Goal: Information Seeking & Learning: Learn about a topic

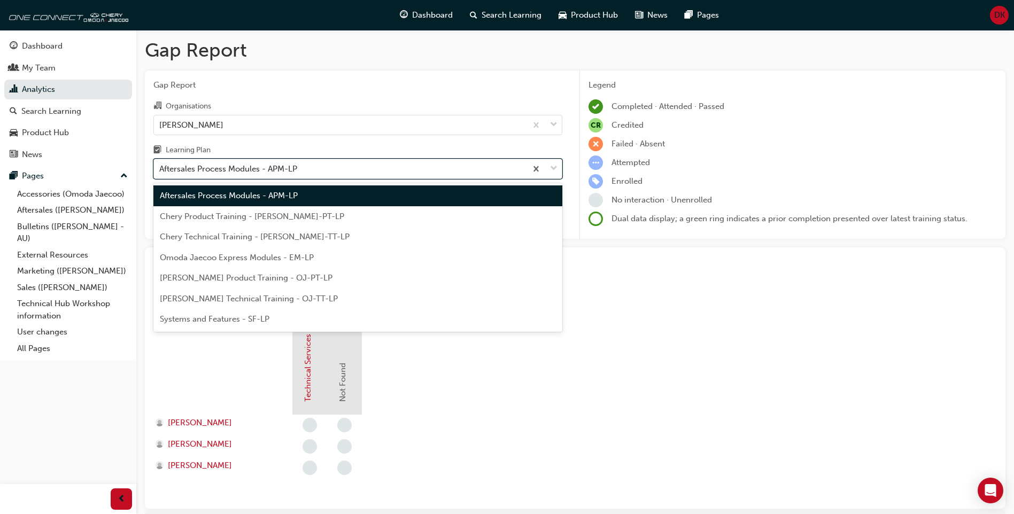
click at [288, 175] on div "Aftersales Process Modules - APM-LP" at bounding box center [340, 169] width 373 height 19
click at [160, 173] on input "Learning Plan option Aftersales Process Modules - APM-LP, selected. option Afte…" at bounding box center [159, 168] width 1 height 9
click at [221, 257] on span "Omoda Jaecoo Express Modules - EM-LP" at bounding box center [237, 258] width 154 height 10
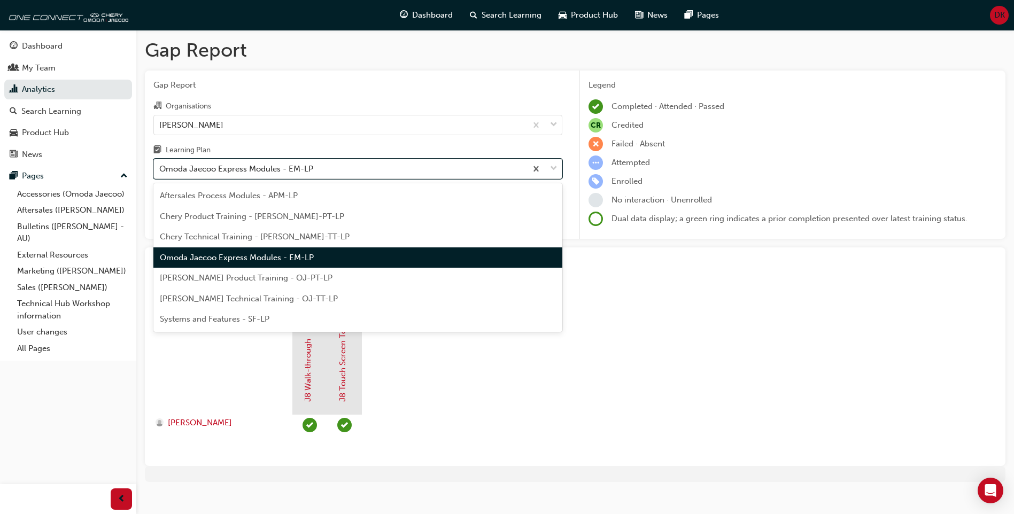
click at [241, 167] on div "Omoda Jaecoo Express Modules - EM-LP" at bounding box center [236, 169] width 154 height 12
click at [160, 167] on input "Learning Plan option Omoda Jaecoo Express Modules - EM-LP, selected. option Omo…" at bounding box center [159, 168] width 1 height 9
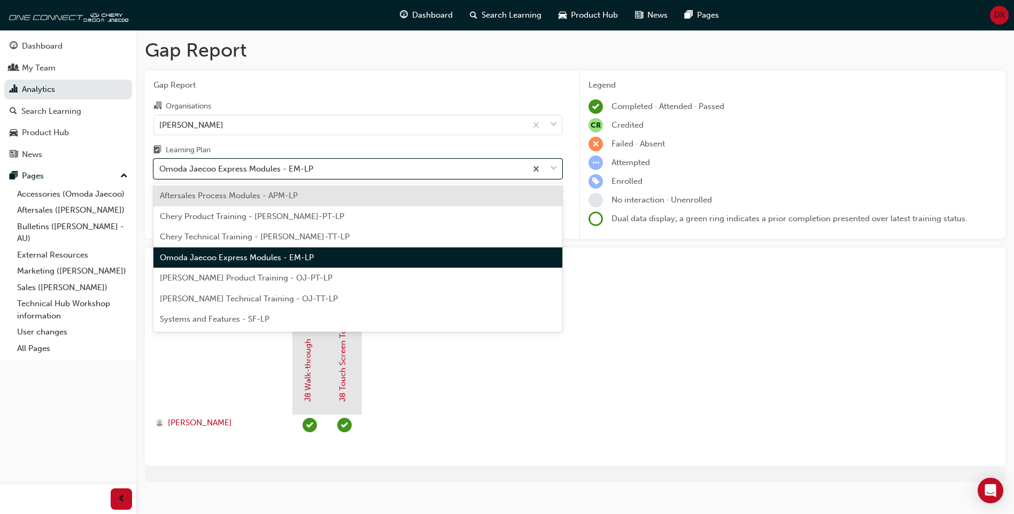
click at [204, 278] on span "[PERSON_NAME] Product Training - OJ-PT-LP" at bounding box center [246, 278] width 173 height 10
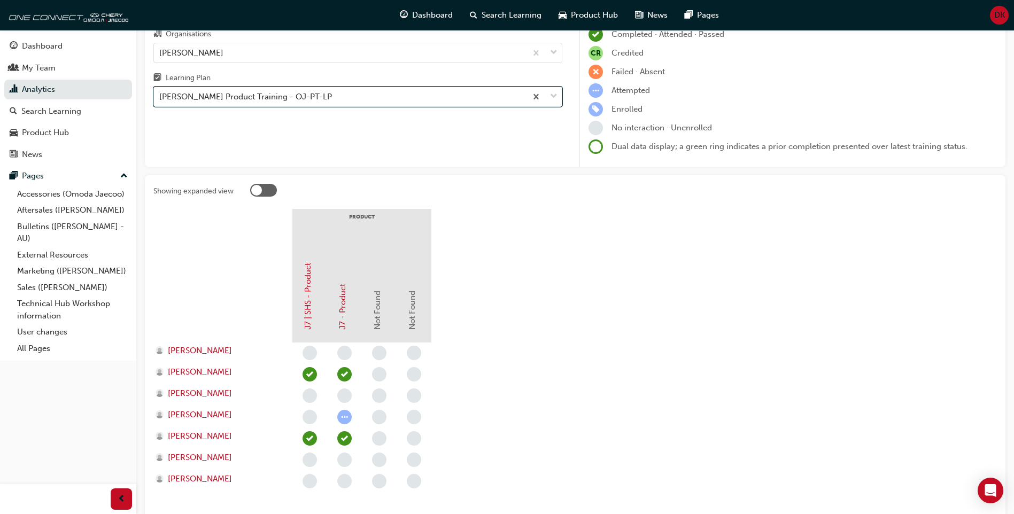
scroll to position [53, 0]
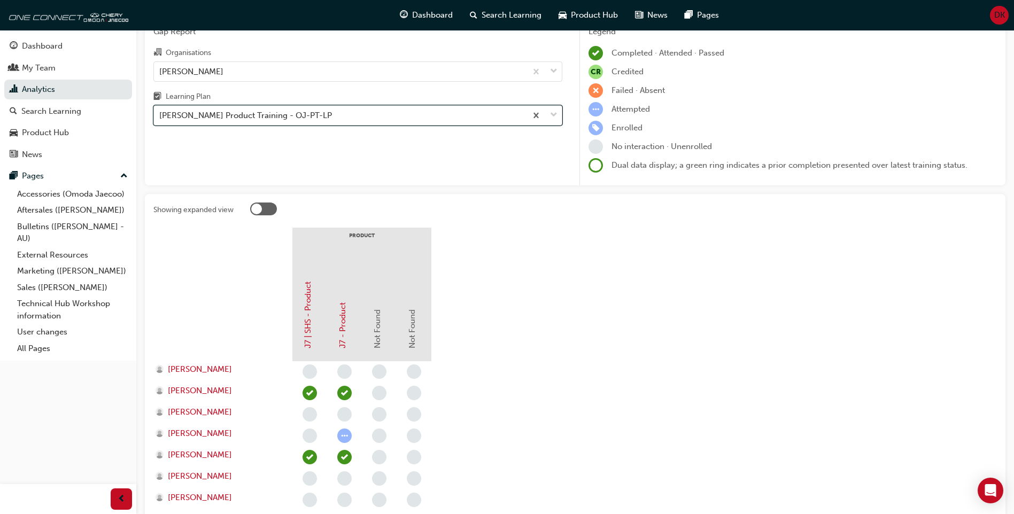
click at [233, 113] on div "[PERSON_NAME] Product Training - OJ-PT-LP" at bounding box center [245, 116] width 173 height 12
click at [160, 113] on input "Learning Plan option [PERSON_NAME] Product Training - OJ-PT-LP, selected. 0 res…" at bounding box center [159, 115] width 1 height 9
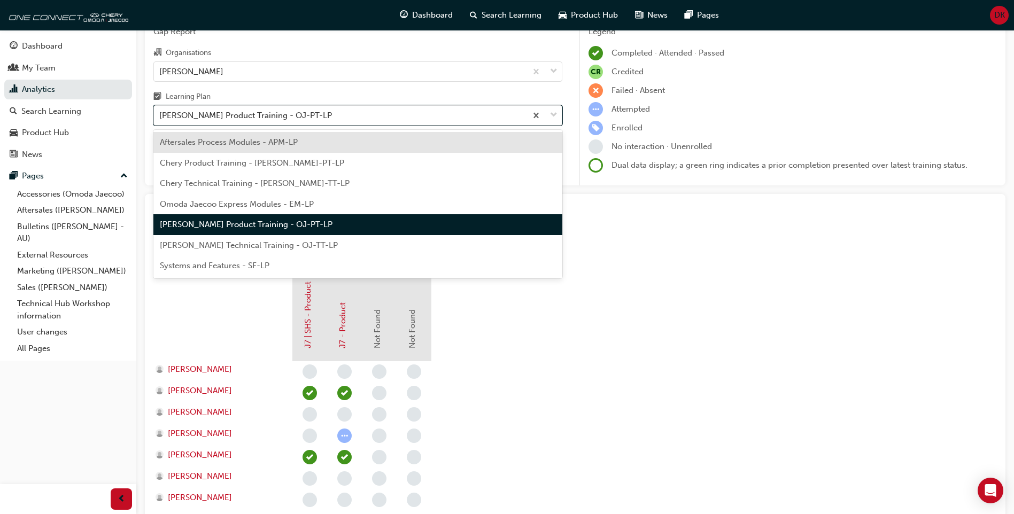
click at [185, 253] on div "[PERSON_NAME] Technical Training - OJ-TT-LP" at bounding box center [357, 245] width 409 height 21
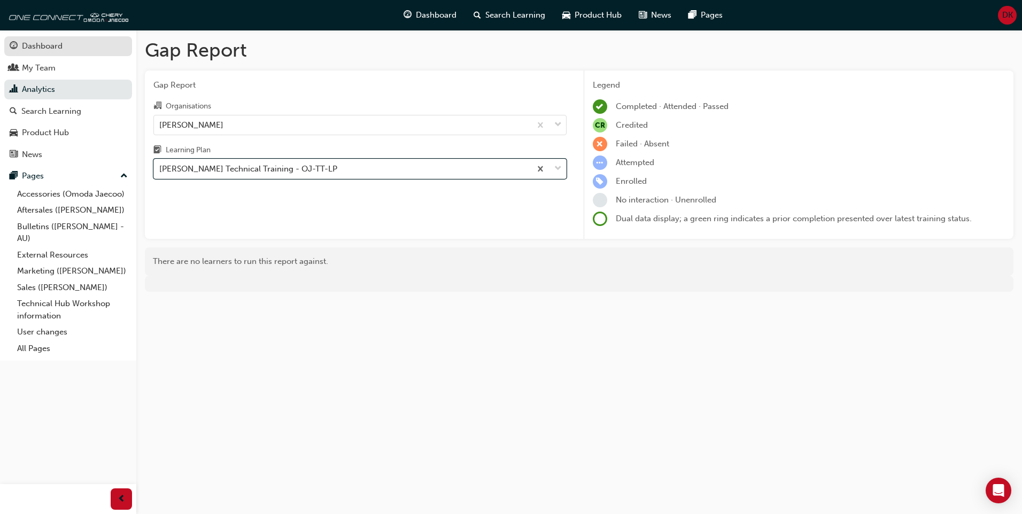
click at [56, 45] on div "Dashboard" at bounding box center [42, 46] width 41 height 12
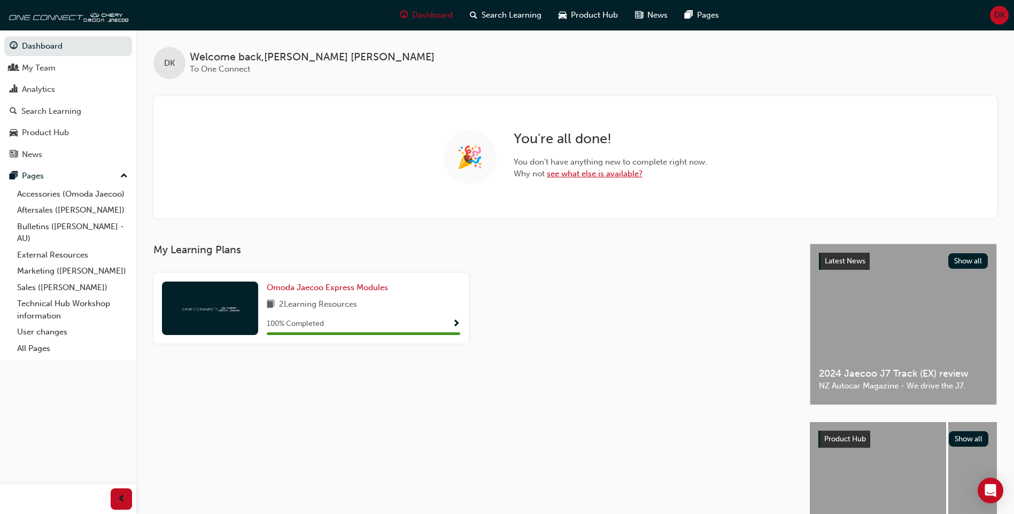
click at [583, 178] on link "see what else is available?" at bounding box center [595, 174] width 96 height 10
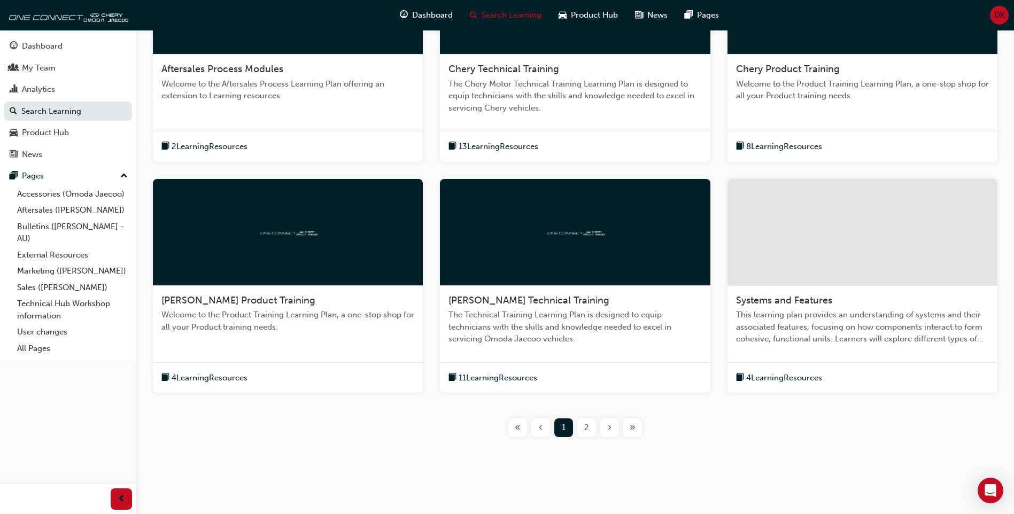
scroll to position [368, 0]
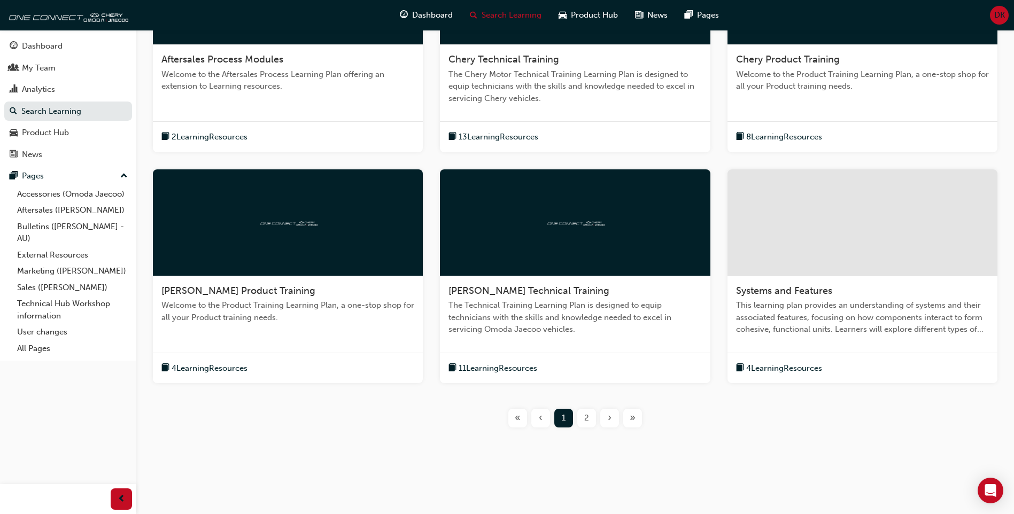
click at [587, 414] on span "2" at bounding box center [586, 418] width 5 height 12
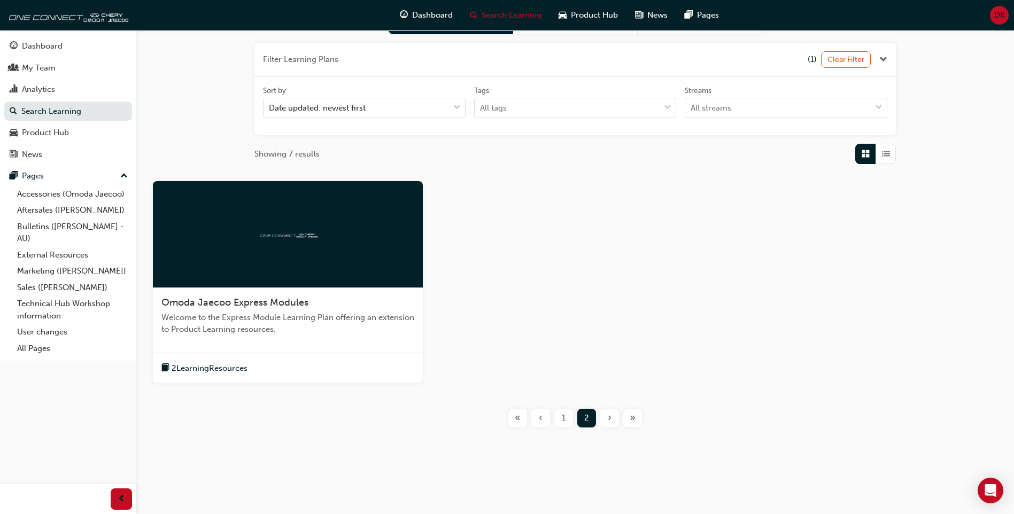
scroll to position [125, 0]
click at [562, 422] on span "1" at bounding box center [564, 418] width 4 height 12
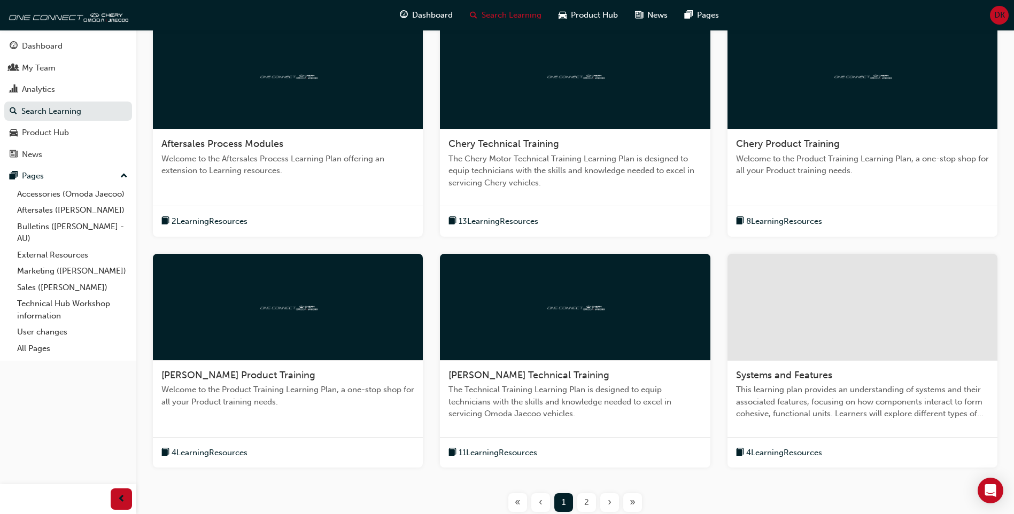
scroll to position [285, 0]
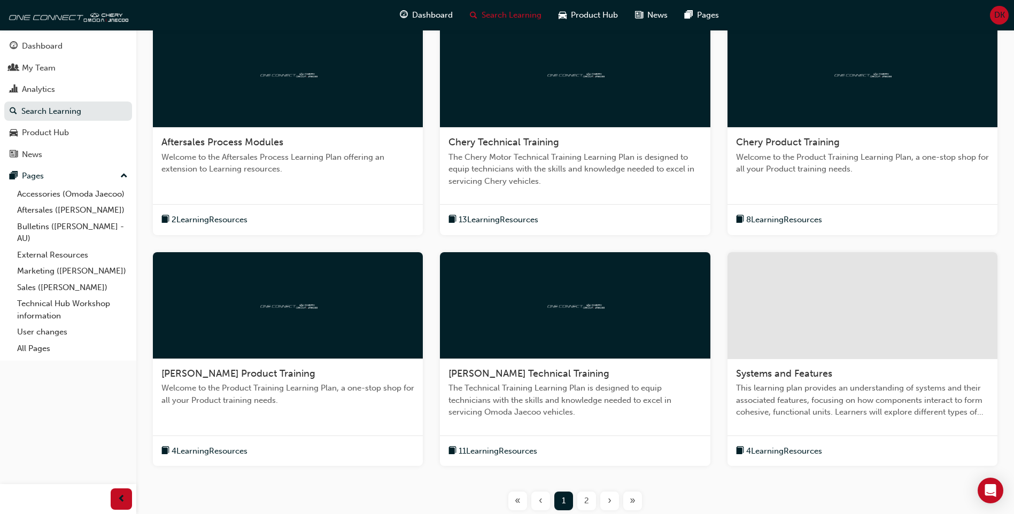
click at [827, 414] on span "This learning plan provides an understanding of systems and their associated fe…" at bounding box center [862, 400] width 253 height 36
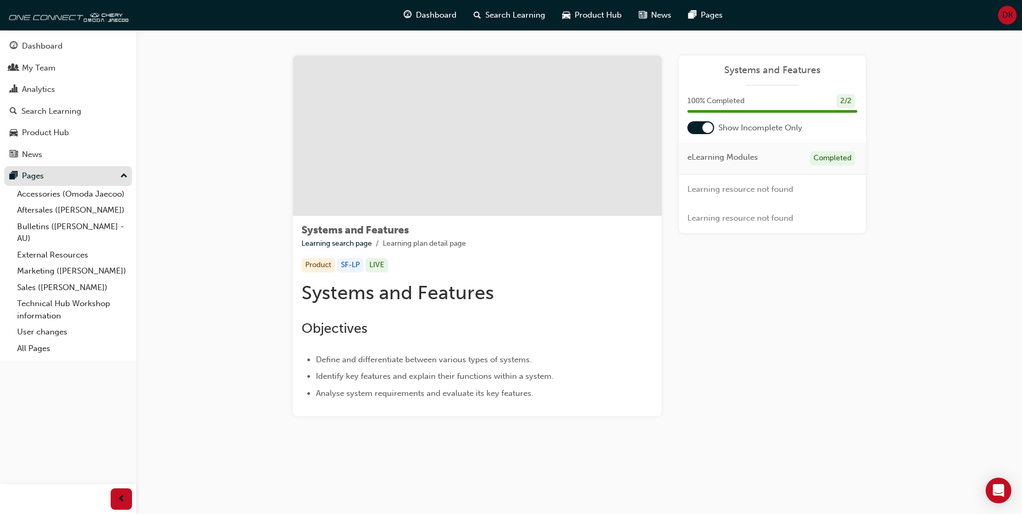
click at [67, 172] on div "Pages" at bounding box center [68, 176] width 117 height 13
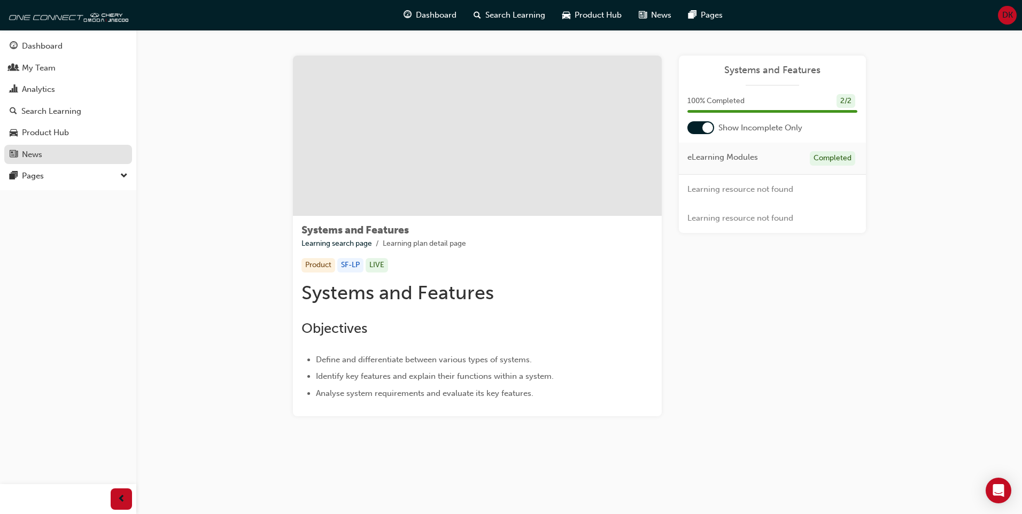
click at [63, 159] on div "News" at bounding box center [68, 154] width 117 height 13
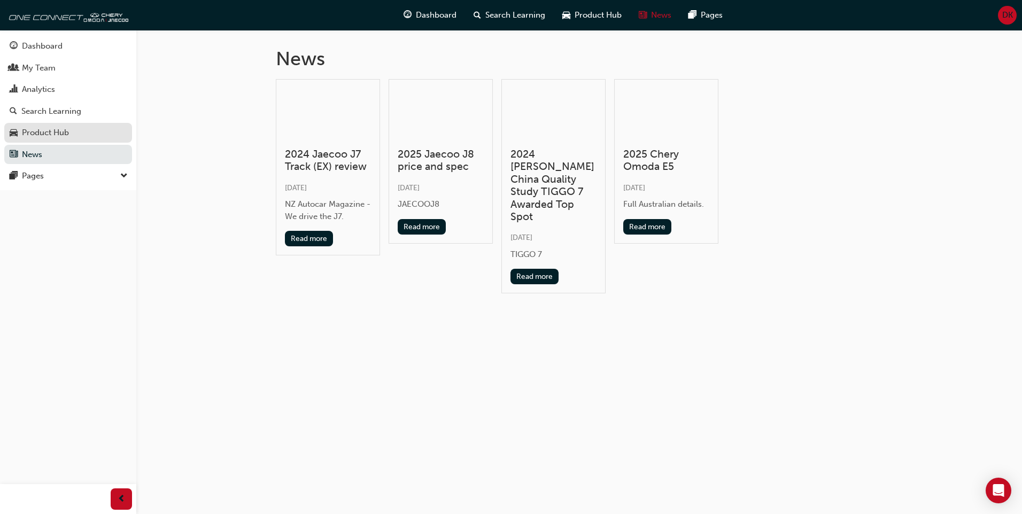
click at [81, 130] on div "Product Hub" at bounding box center [68, 132] width 117 height 13
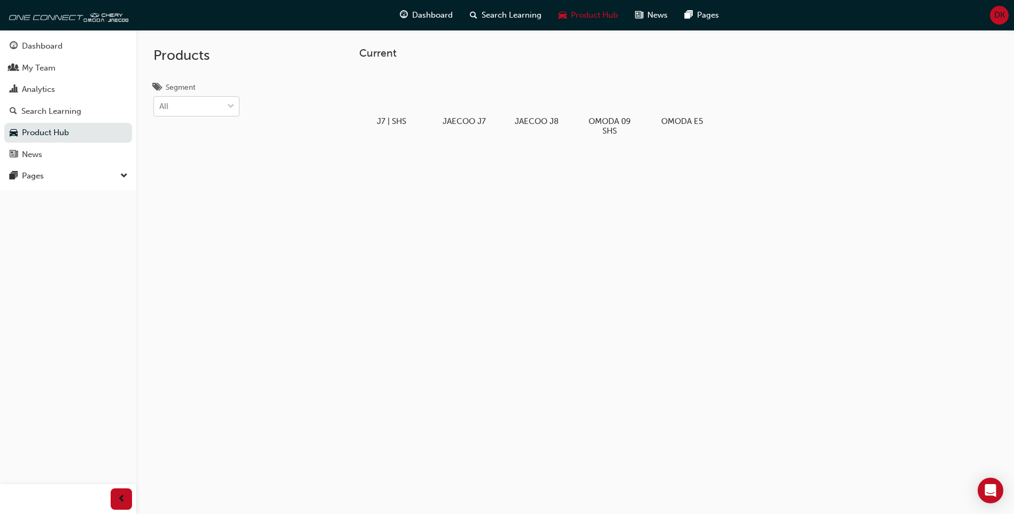
click at [182, 109] on div "All" at bounding box center [188, 106] width 69 height 19
click at [160, 109] on input "Segment All" at bounding box center [159, 106] width 1 height 9
click at [182, 109] on div "All" at bounding box center [188, 106] width 69 height 19
click at [160, 109] on input "Segment option EV focused, 1 of 5. 5 results available. Use Up and Down to choo…" at bounding box center [159, 106] width 1 height 9
click at [77, 113] on div "Search Learning" at bounding box center [51, 111] width 60 height 12
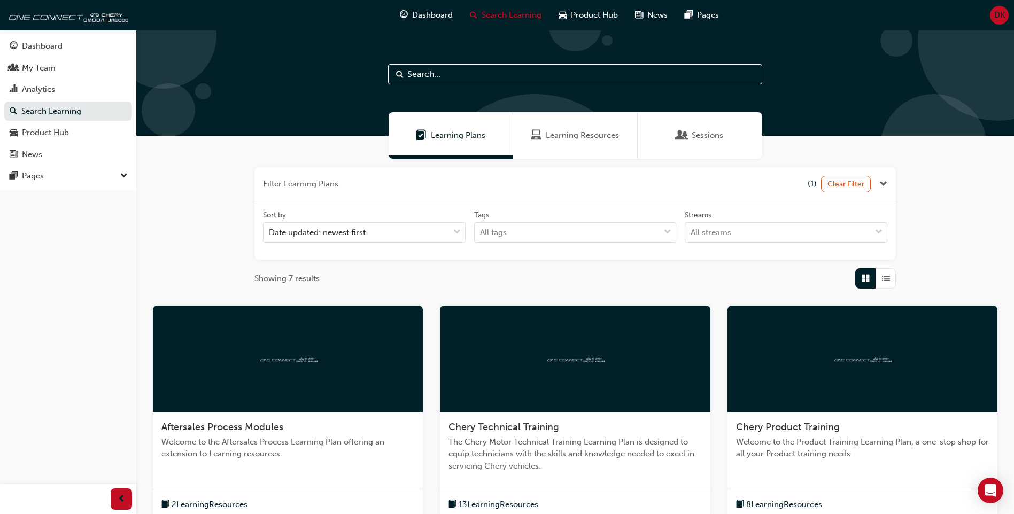
click at [603, 132] on span "Learning Resources" at bounding box center [582, 135] width 73 height 12
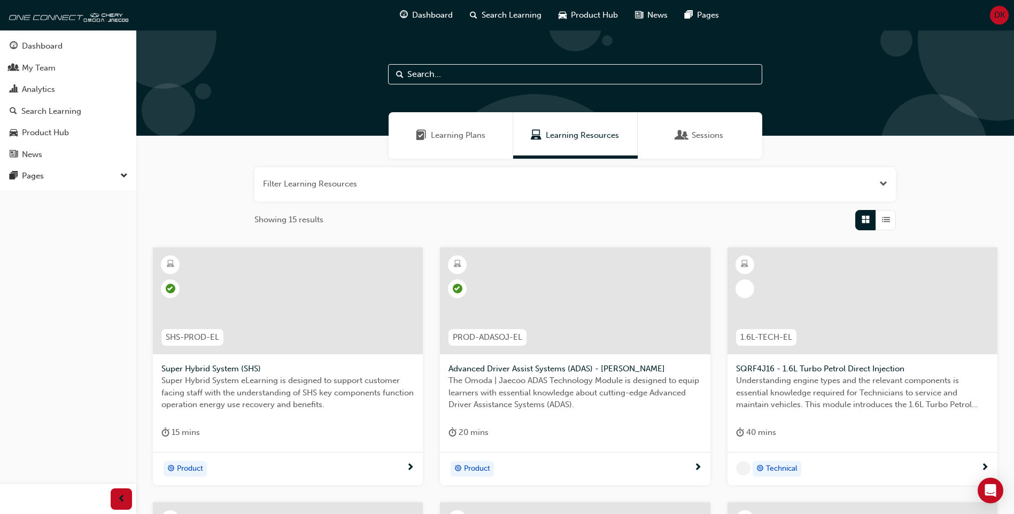
click at [678, 136] on span "Sessions" at bounding box center [682, 135] width 11 height 12
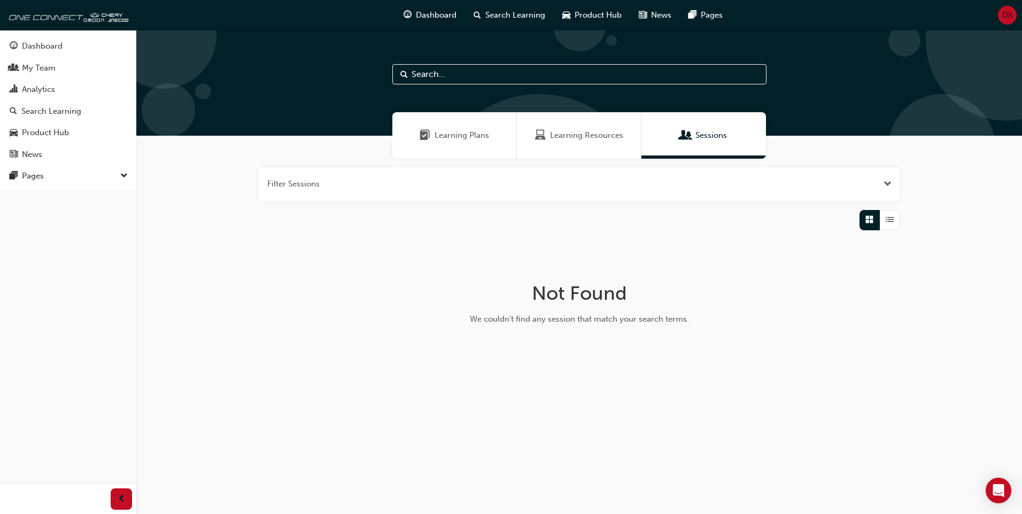
click at [591, 140] on span "Learning Resources" at bounding box center [586, 135] width 73 height 12
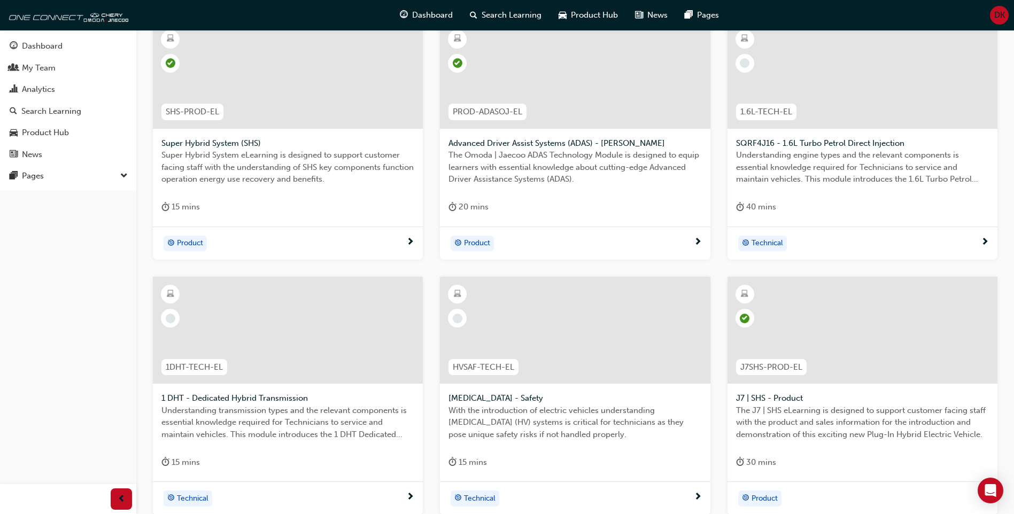
scroll to position [160, 0]
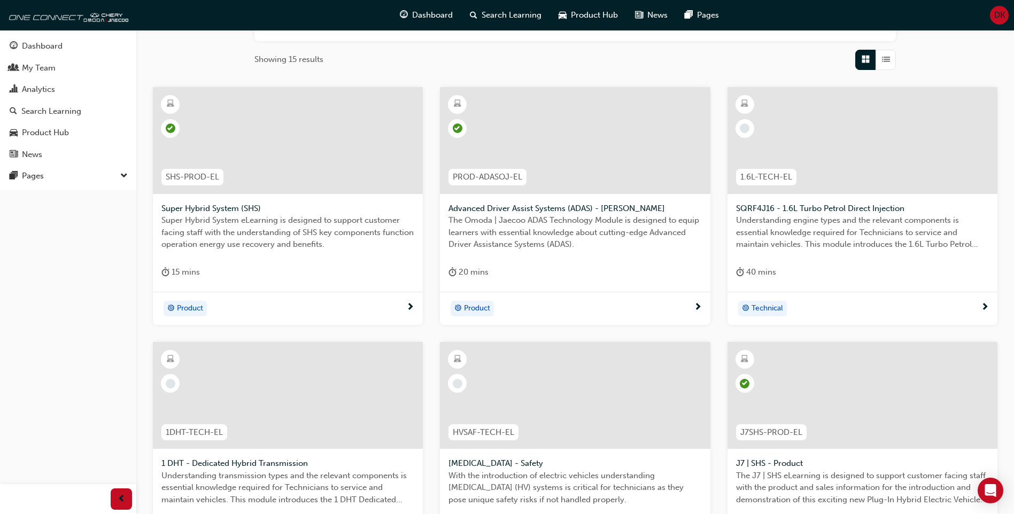
click at [825, 169] on div at bounding box center [863, 140] width 270 height 107
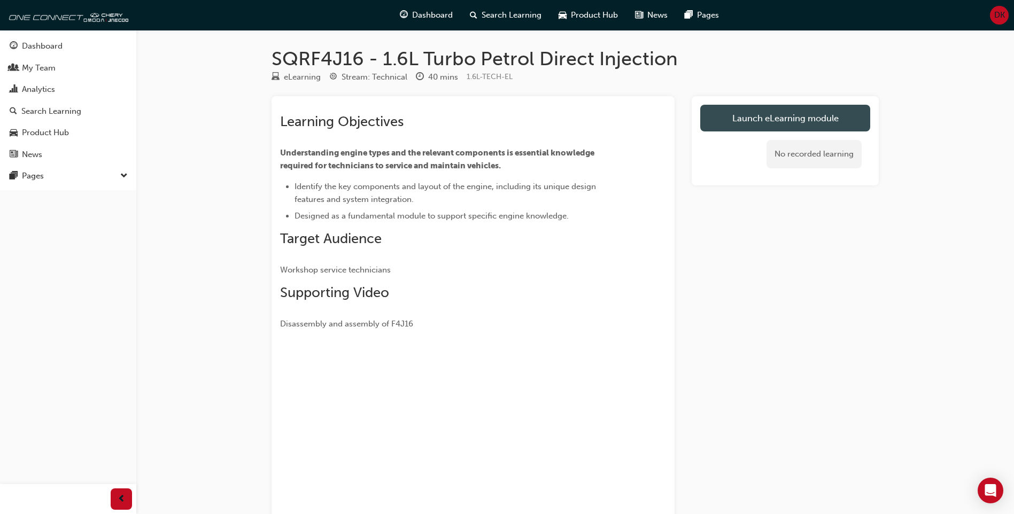
click at [744, 118] on link "Launch eLearning module" at bounding box center [786, 118] width 170 height 27
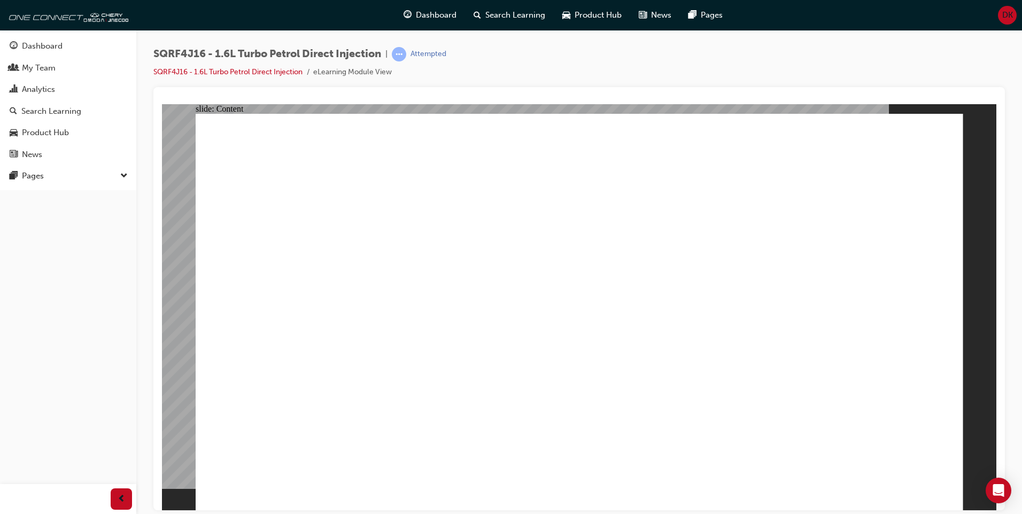
type input "1"
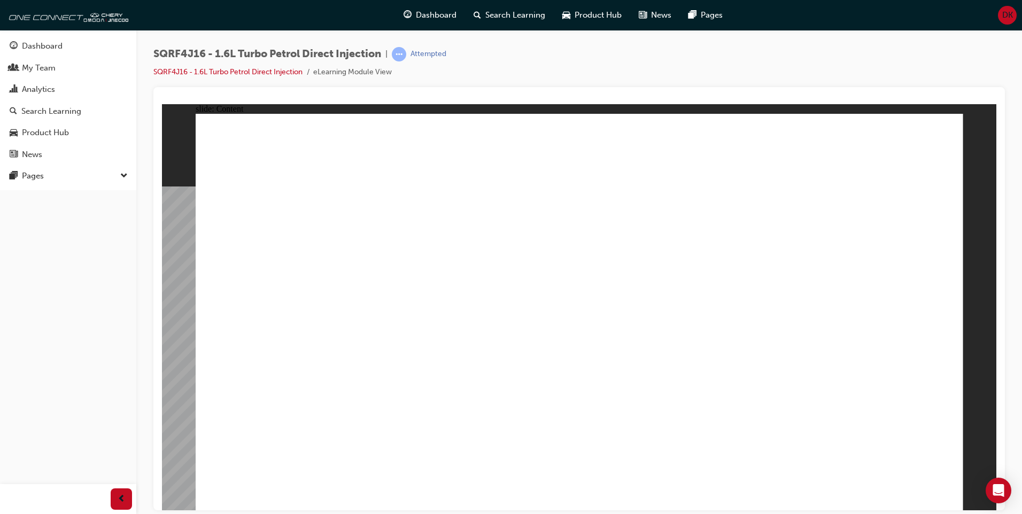
drag, startPoint x: 742, startPoint y: 444, endPoint x: 714, endPoint y: 444, distance: 27.8
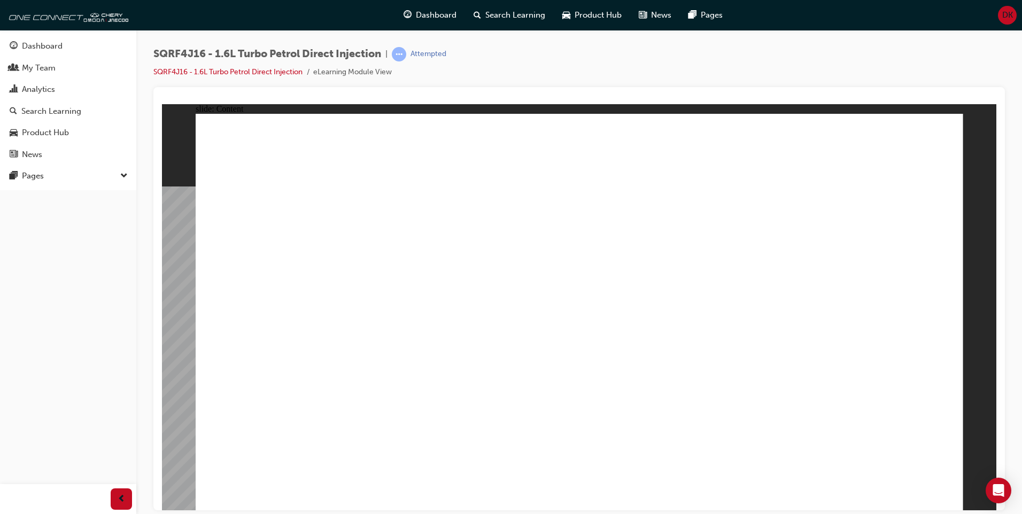
drag, startPoint x: 779, startPoint y: 410, endPoint x: 791, endPoint y: 378, distance: 34.1
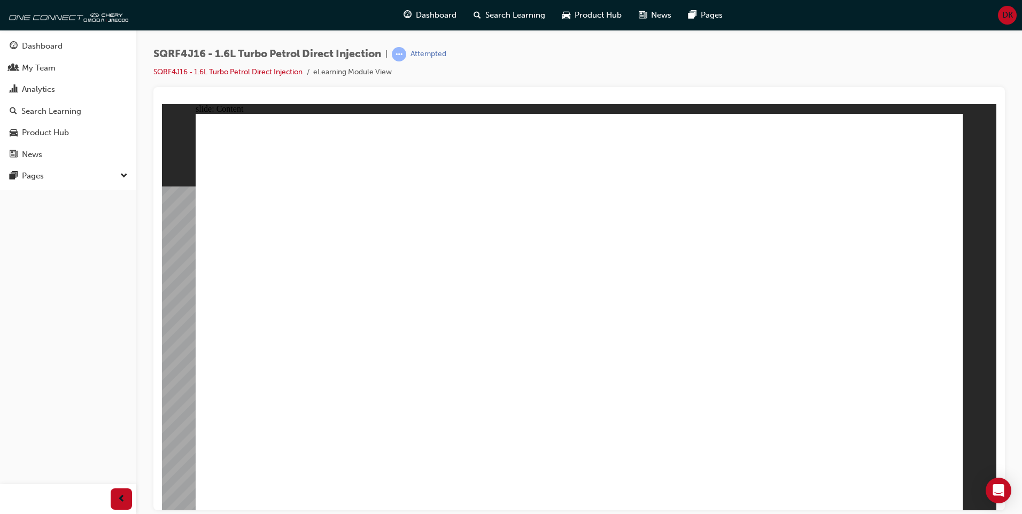
drag, startPoint x: 765, startPoint y: 444, endPoint x: 763, endPoint y: 432, distance: 12.4
drag, startPoint x: 864, startPoint y: 284, endPoint x: 856, endPoint y: 353, distance: 69.0
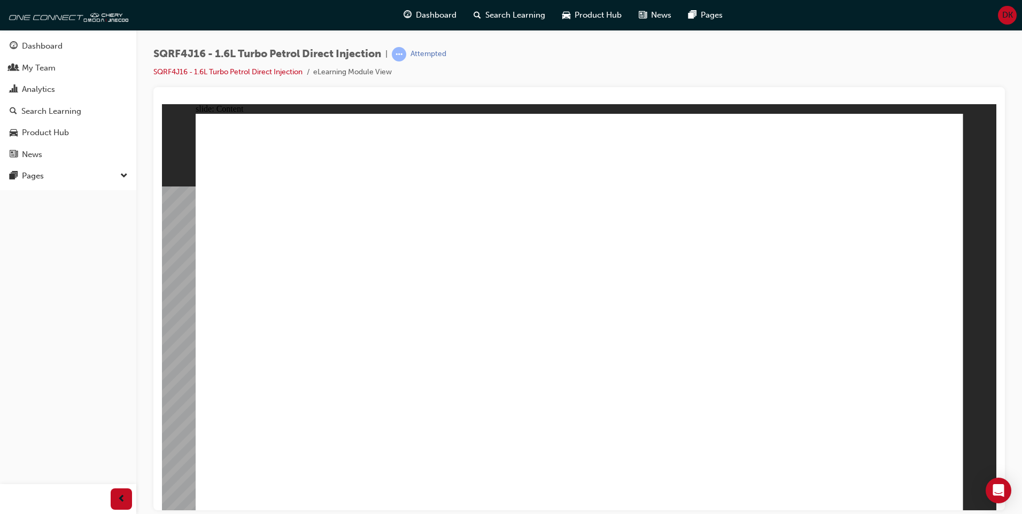
drag, startPoint x: 428, startPoint y: 327, endPoint x: 486, endPoint y: 288, distance: 69.7
drag, startPoint x: 518, startPoint y: 255, endPoint x: 542, endPoint y: 325, distance: 73.4
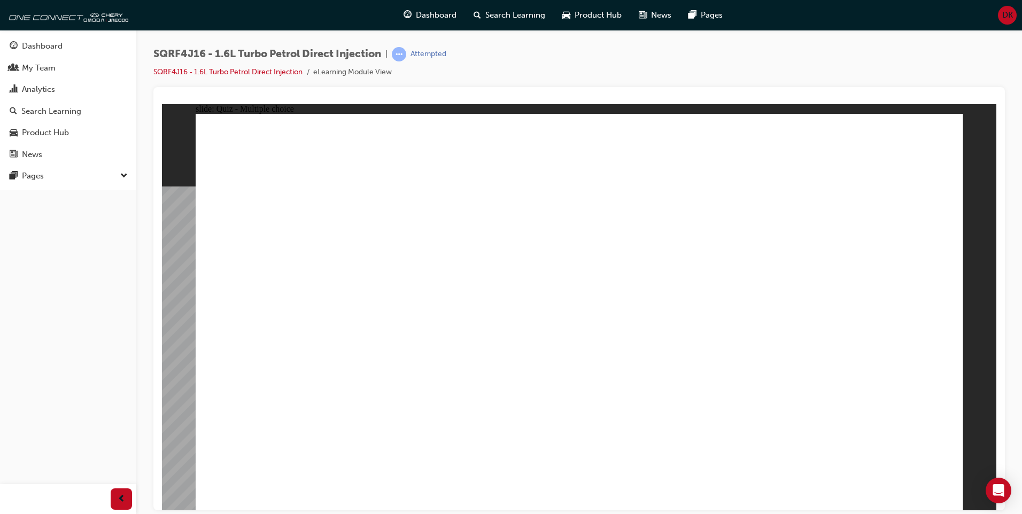
radio input "true"
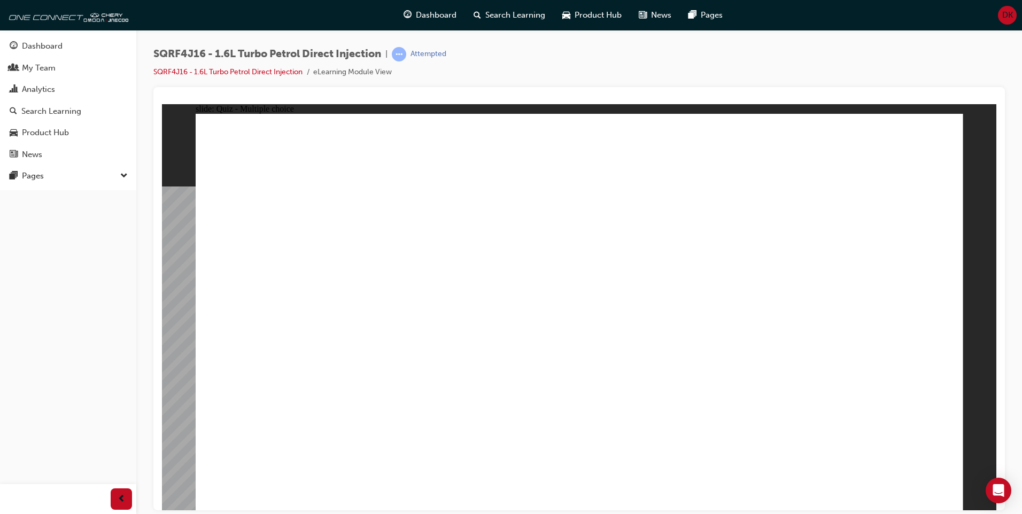
radio input "true"
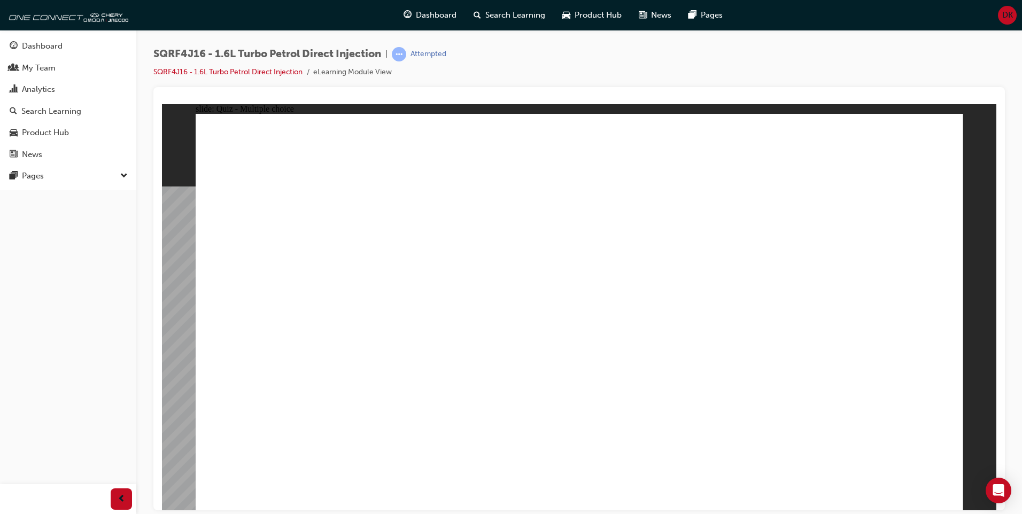
radio input "true"
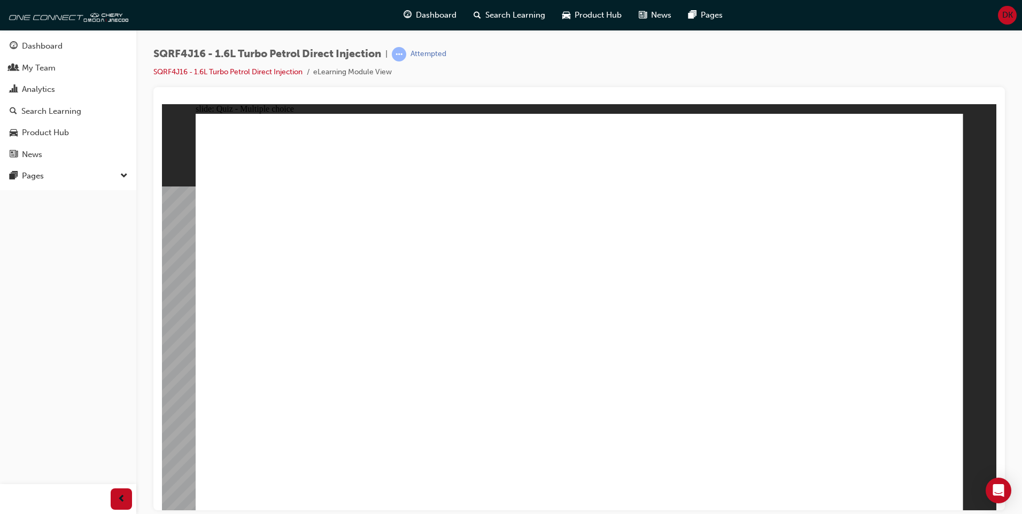
radio input "false"
radio input "true"
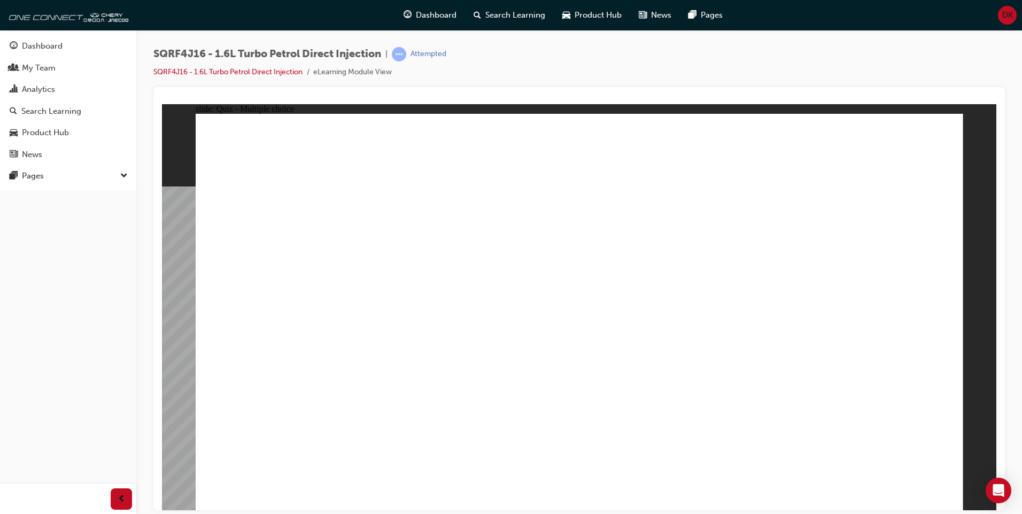
radio input "true"
radio input "false"
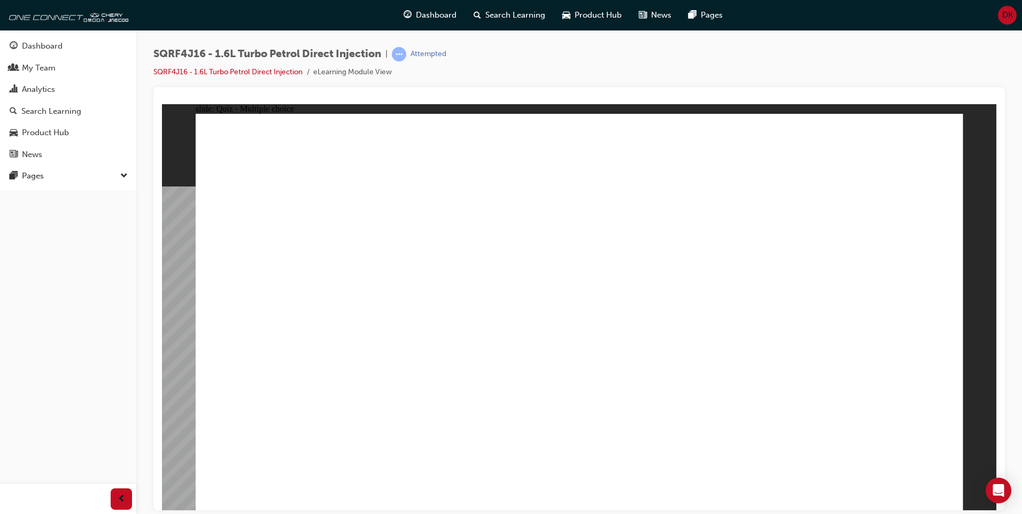
radio input "false"
radio input "true"
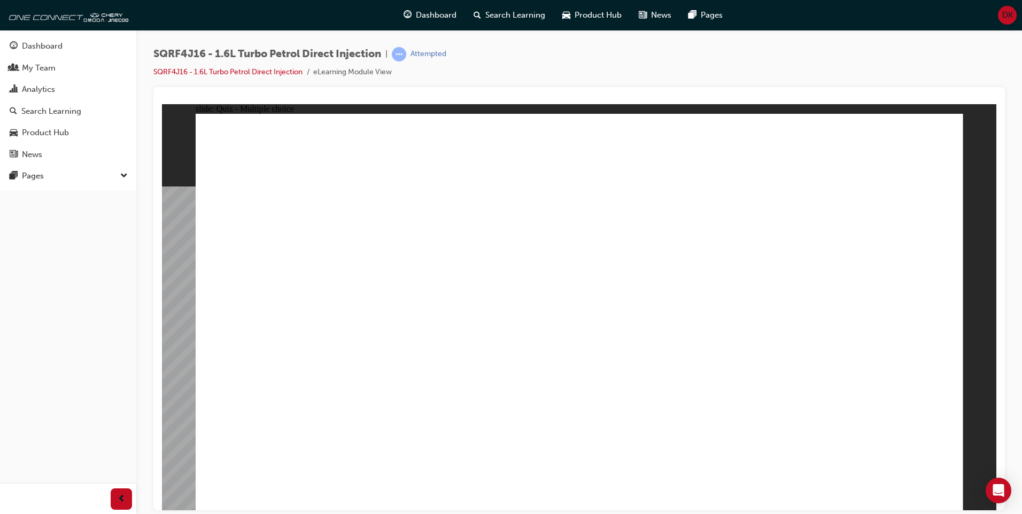
radio input "true"
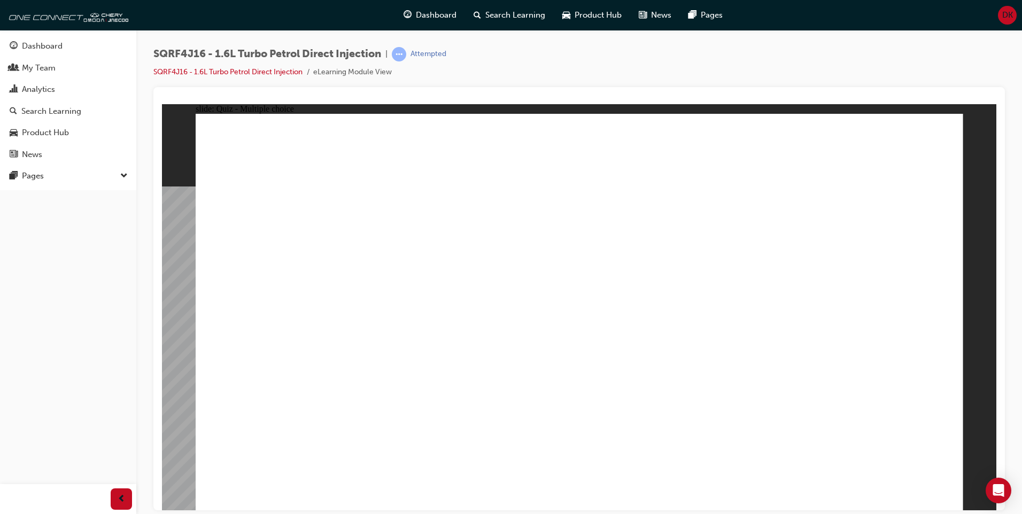
radio input "true"
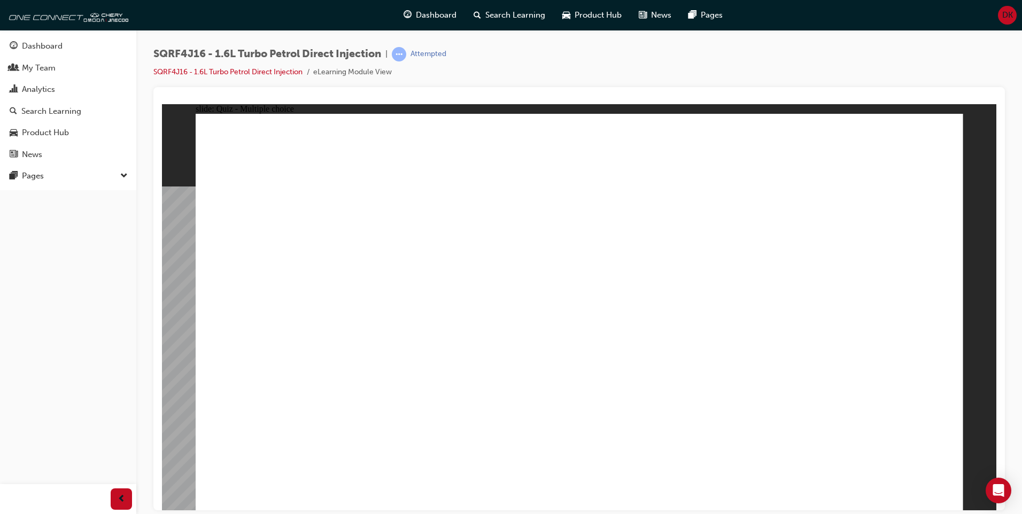
radio input "true"
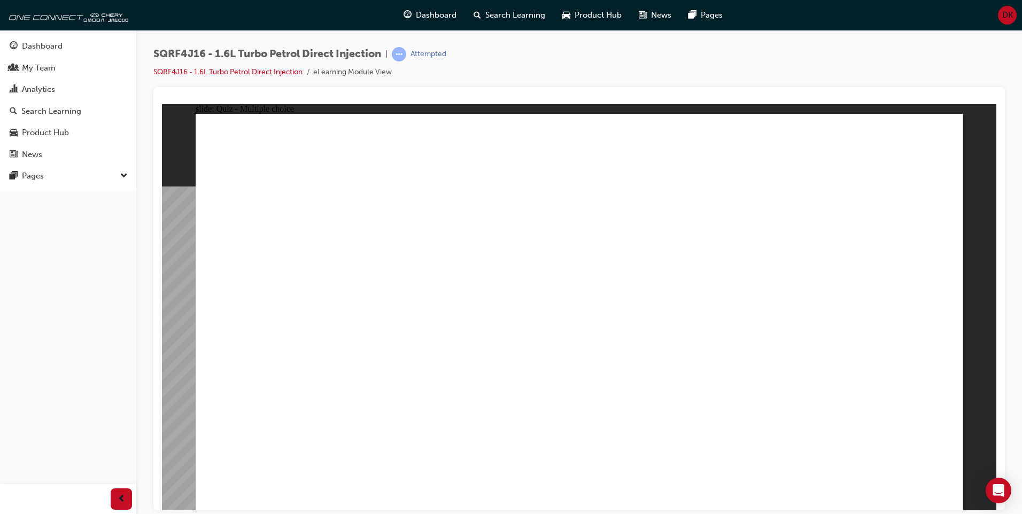
radio input "true"
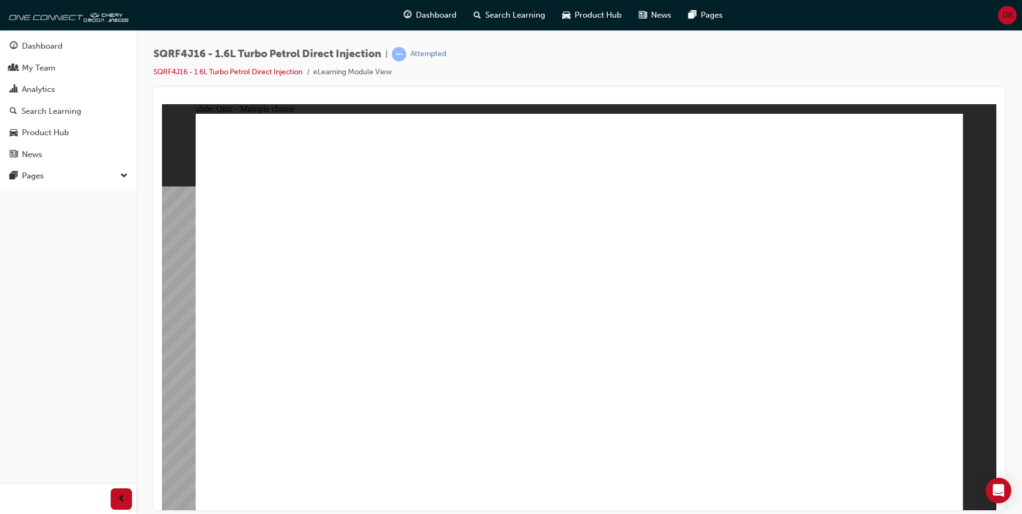
radio input "true"
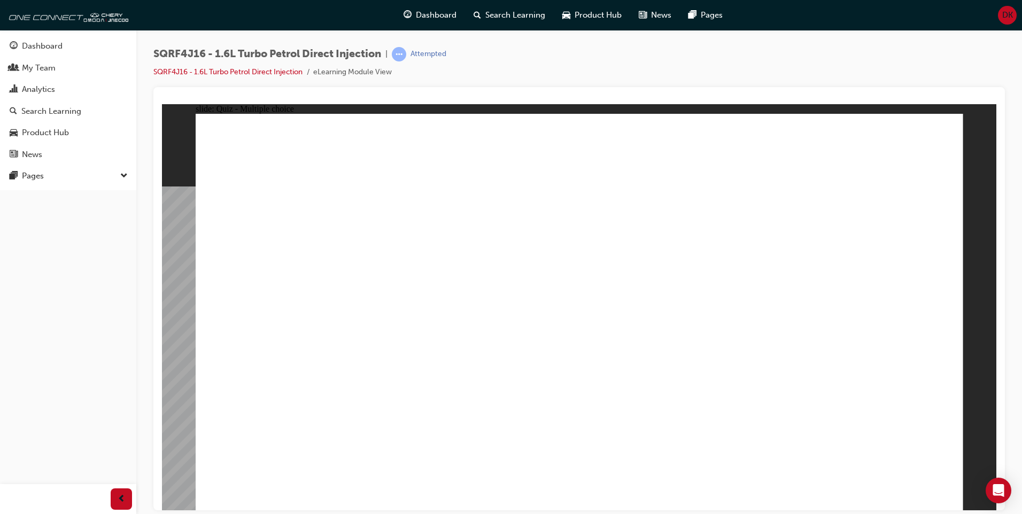
radio input "true"
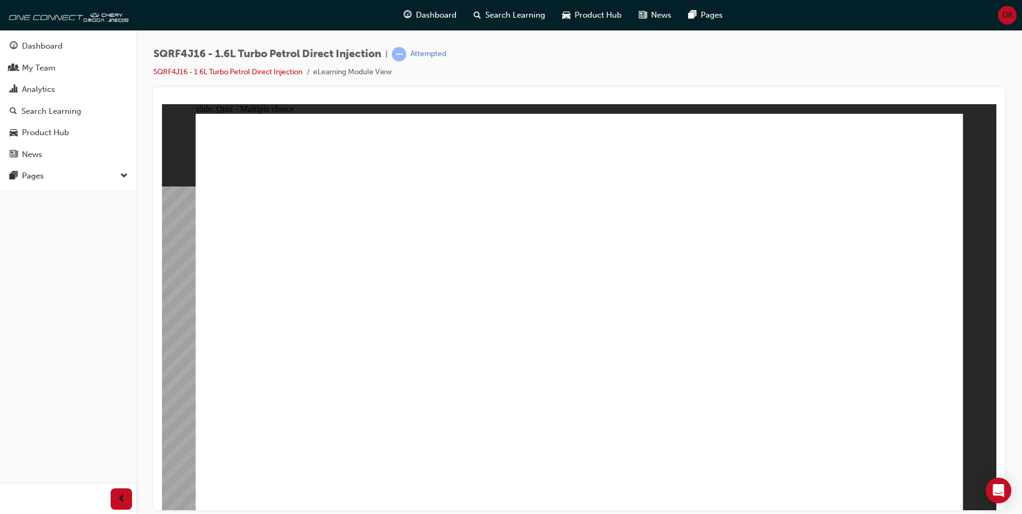
radio input "true"
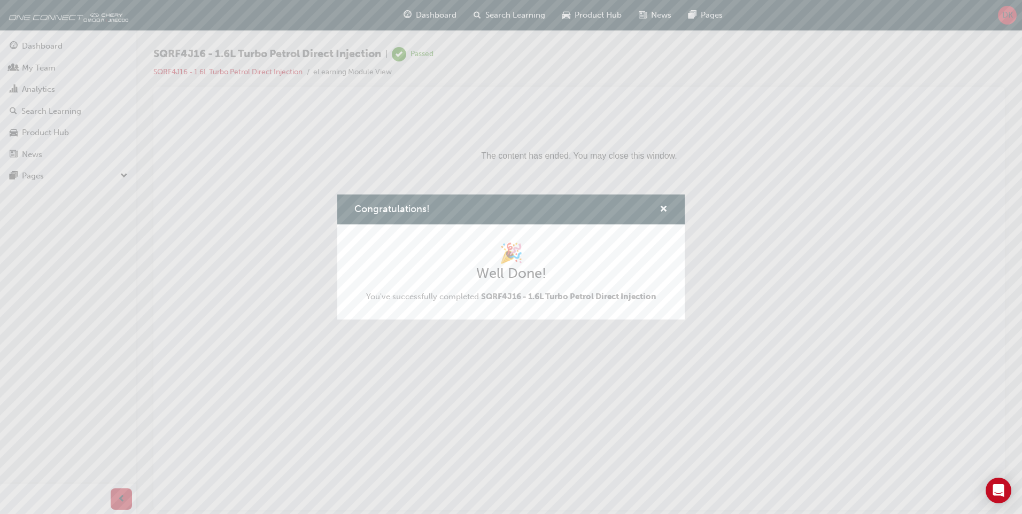
click at [414, 128] on div "Congratulations! 🎉 Well Done! You've successfully completed SQRF4J16 - 1.6L Tur…" at bounding box center [511, 257] width 1022 height 514
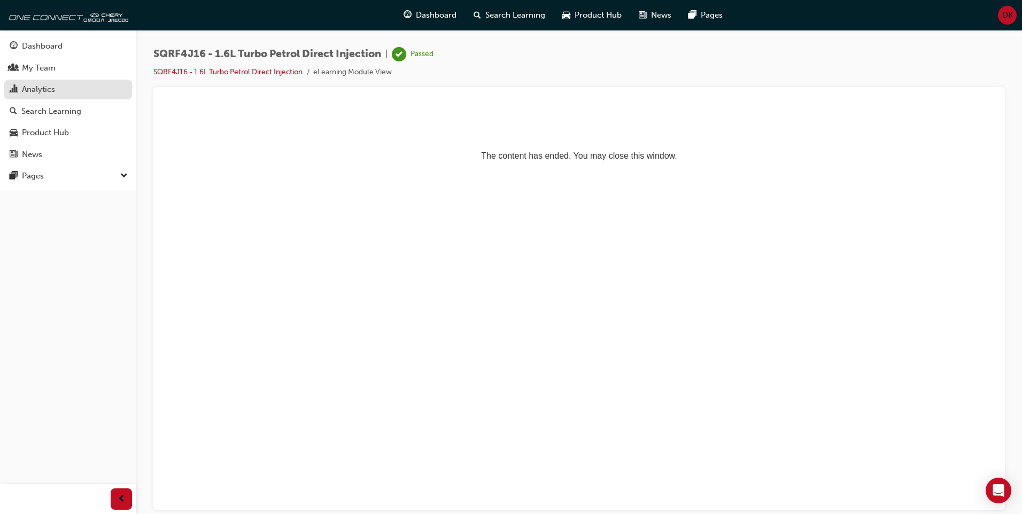
click at [68, 91] on div "Analytics" at bounding box center [68, 89] width 117 height 13
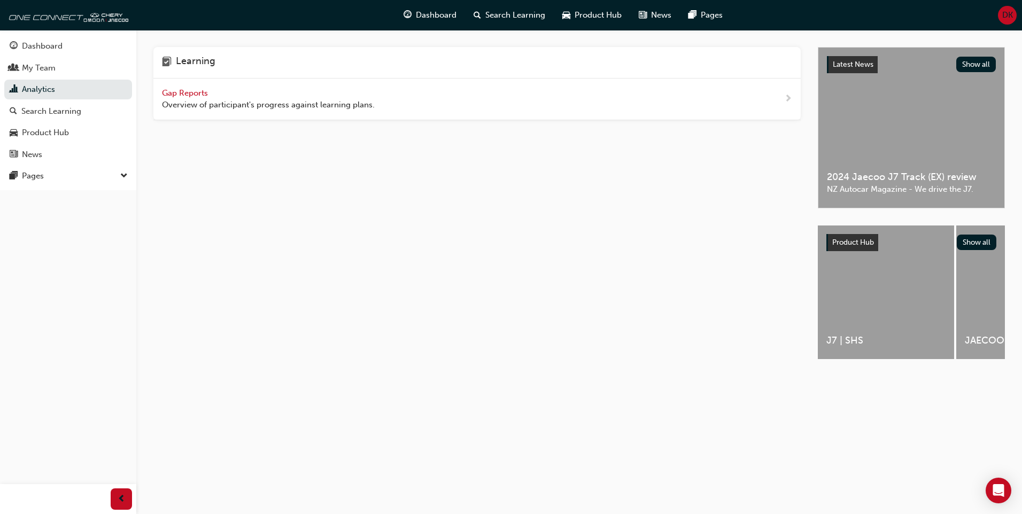
click at [181, 96] on span "Gap Reports" at bounding box center [186, 93] width 48 height 10
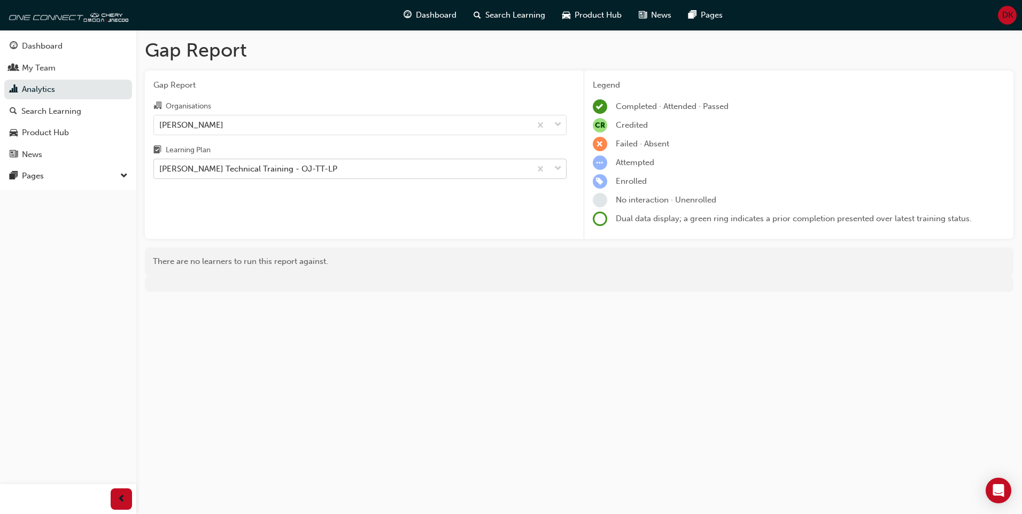
click at [335, 170] on div "[PERSON_NAME] Technical Training - OJ-TT-LP" at bounding box center [342, 169] width 377 height 19
click at [160, 170] on input "Learning Plan [PERSON_NAME] Technical Training - OJ-TT-LP" at bounding box center [159, 168] width 1 height 9
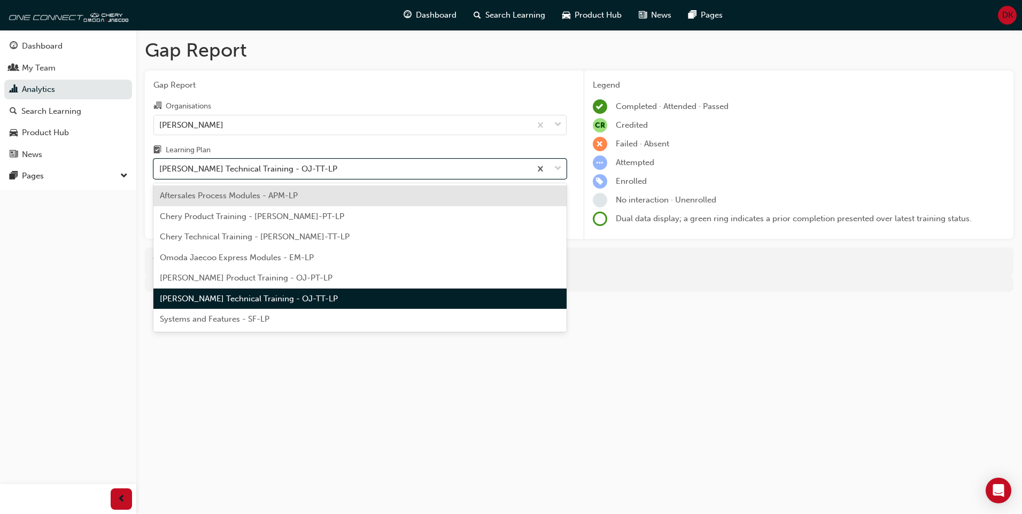
click at [300, 240] on span "Chery Technical Training - [PERSON_NAME]-TT-LP" at bounding box center [255, 237] width 190 height 10
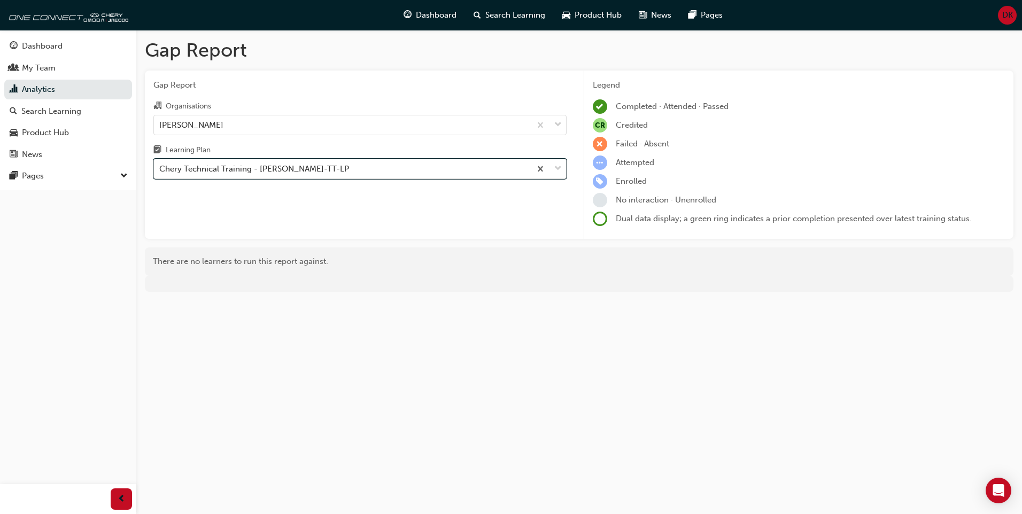
click at [362, 167] on div "Chery Technical Training - [PERSON_NAME]-TT-LP" at bounding box center [342, 169] width 377 height 19
click at [160, 167] on input "Learning Plan option Chery Technical Training - [PERSON_NAME]-TT-LP, selected. …" at bounding box center [159, 168] width 1 height 9
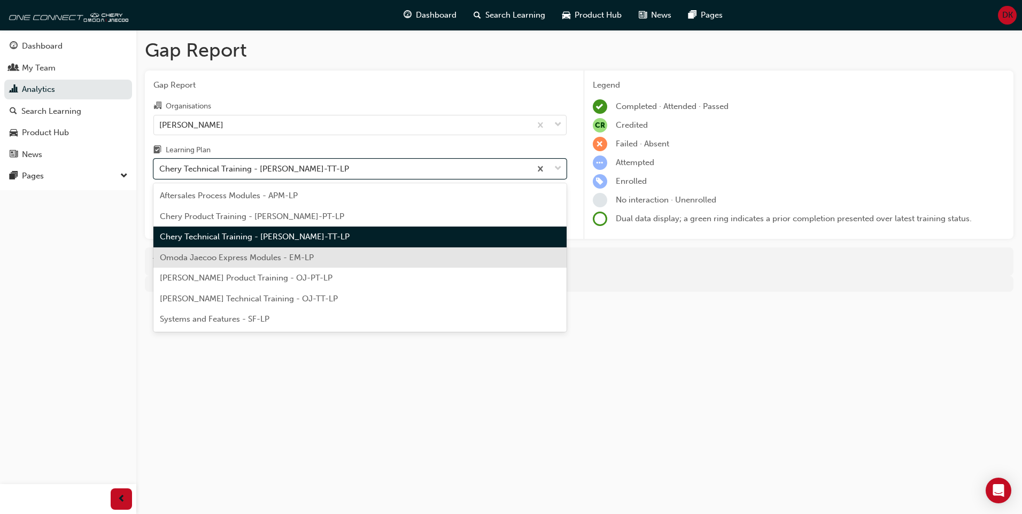
click at [273, 254] on span "Omoda Jaecoo Express Modules - EM-LP" at bounding box center [237, 258] width 154 height 10
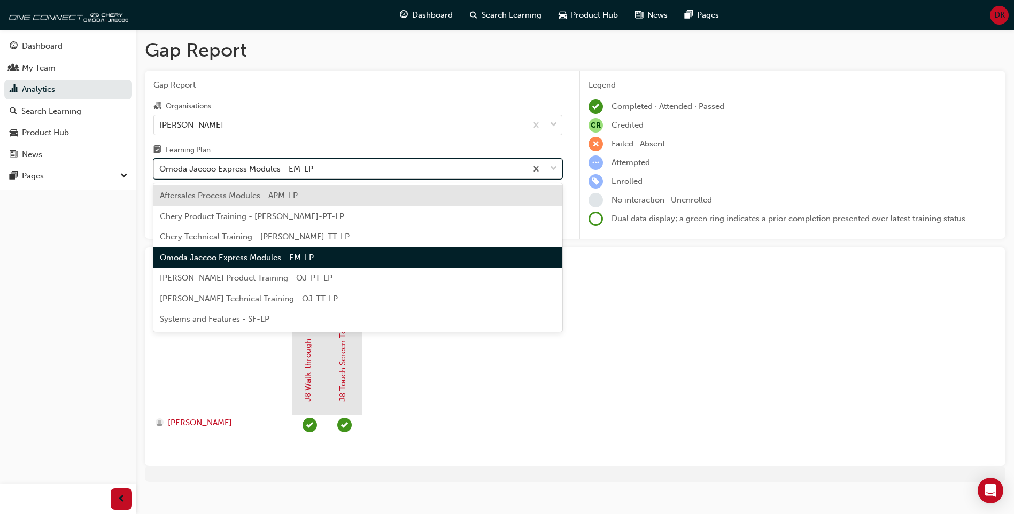
click at [330, 171] on div "Omoda Jaecoo Express Modules - EM-LP" at bounding box center [340, 169] width 373 height 19
click at [160, 171] on input "Learning Plan option Omoda Jaecoo Express Modules - EM-LP, selected. option Aft…" at bounding box center [159, 168] width 1 height 9
click at [326, 284] on div "[PERSON_NAME] Product Training - OJ-PT-LP" at bounding box center [357, 278] width 409 height 21
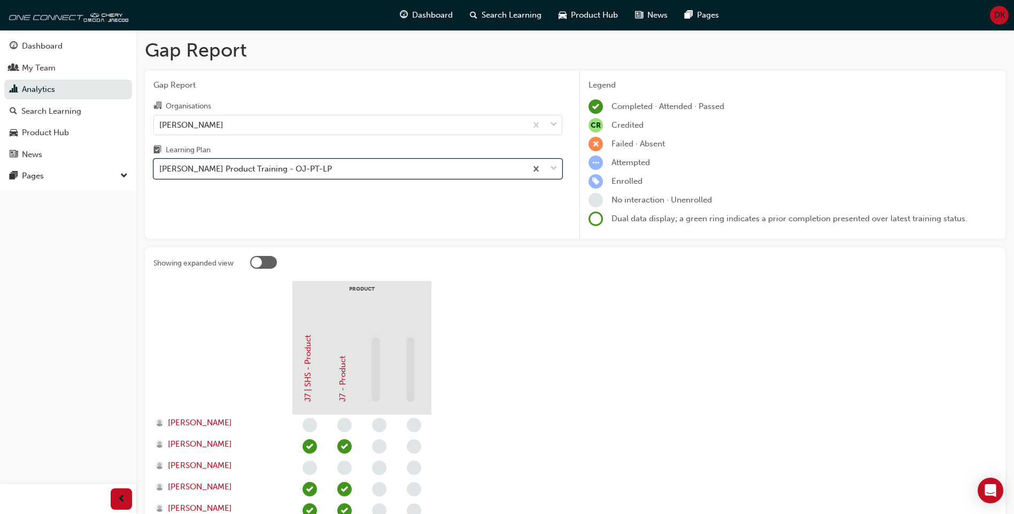
click at [358, 172] on div "[PERSON_NAME] Product Training - OJ-PT-LP" at bounding box center [340, 169] width 373 height 19
click at [160, 172] on input "Learning Plan option [PERSON_NAME] Product Training - OJ-PT-LP, selected. 0 res…" at bounding box center [159, 168] width 1 height 9
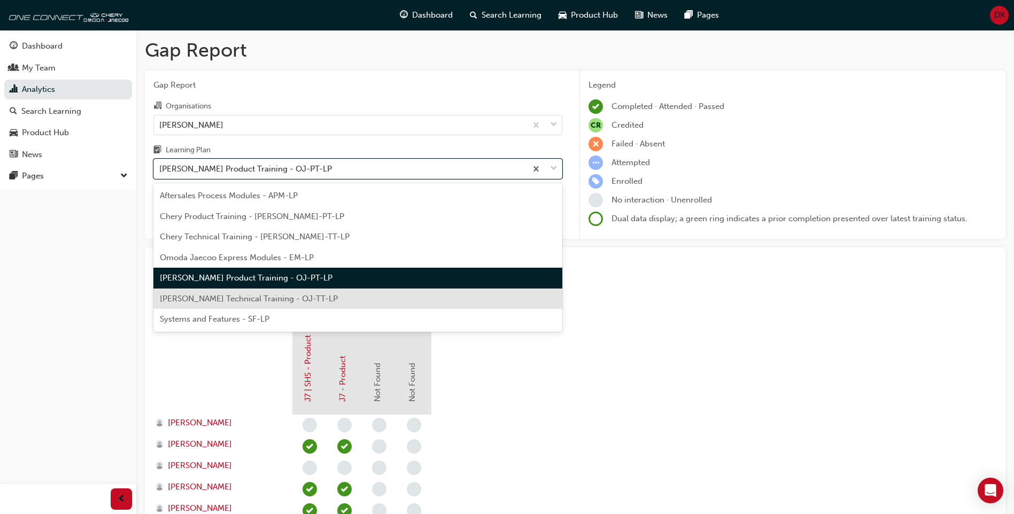
click at [304, 301] on span "[PERSON_NAME] Technical Training - OJ-TT-LP" at bounding box center [249, 299] width 178 height 10
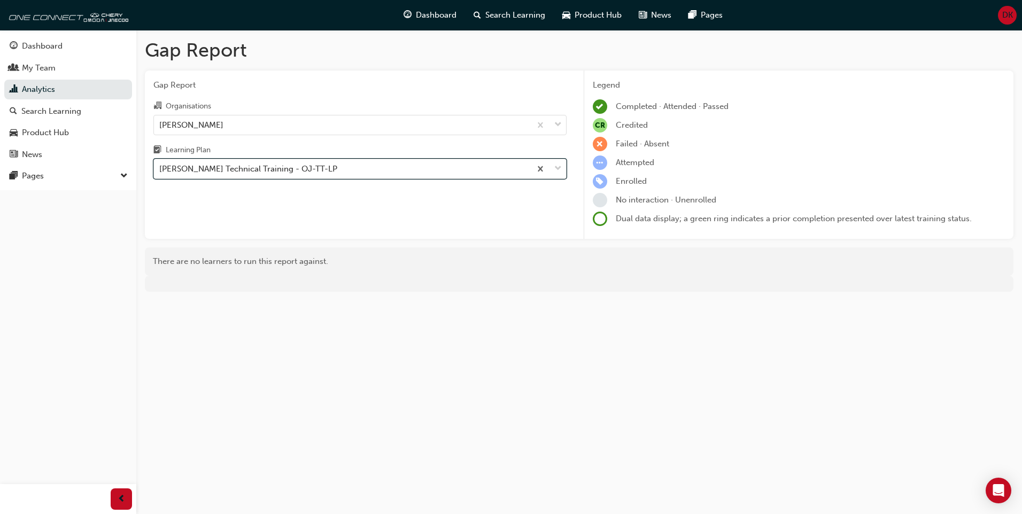
click at [365, 173] on div "[PERSON_NAME] Technical Training - OJ-TT-LP" at bounding box center [342, 169] width 377 height 19
click at [160, 173] on input "Learning Plan option Omoda Jaecoo Technical Training - OJ-TT-LP, selected. 0 re…" at bounding box center [159, 168] width 1 height 9
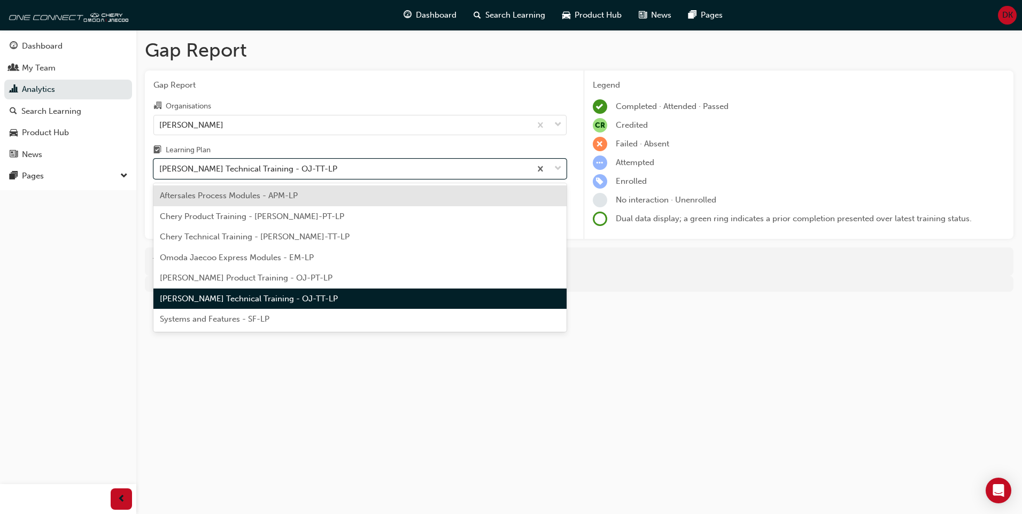
click at [309, 315] on div "Systems and Features - SF-LP" at bounding box center [359, 319] width 413 height 21
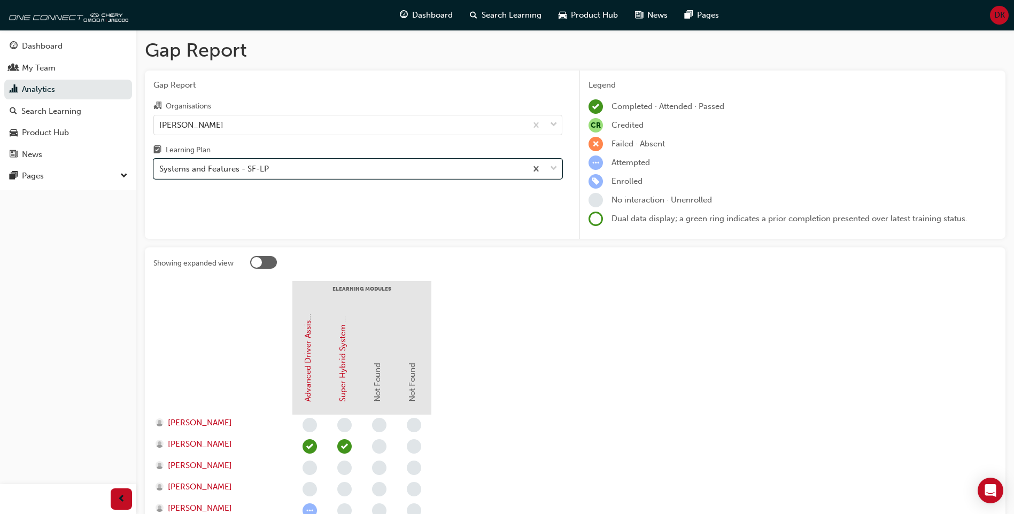
click at [324, 174] on div "Systems and Features - SF-LP" at bounding box center [340, 169] width 373 height 19
click at [160, 173] on input "Learning Plan option Systems and Features - SF-LP, selected. 0 results availabl…" at bounding box center [159, 168] width 1 height 9
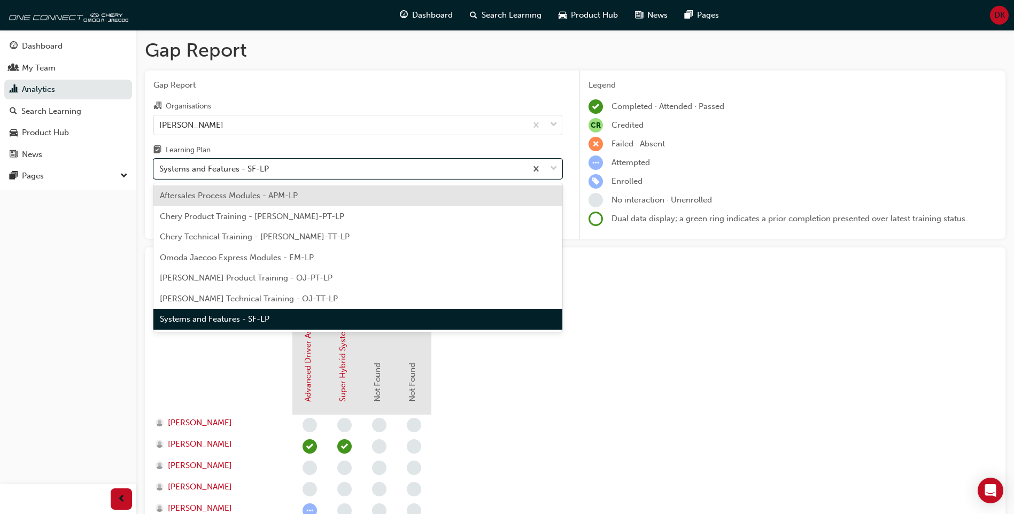
click at [298, 258] on span "Omoda Jaecoo Express Modules - EM-LP" at bounding box center [237, 258] width 154 height 10
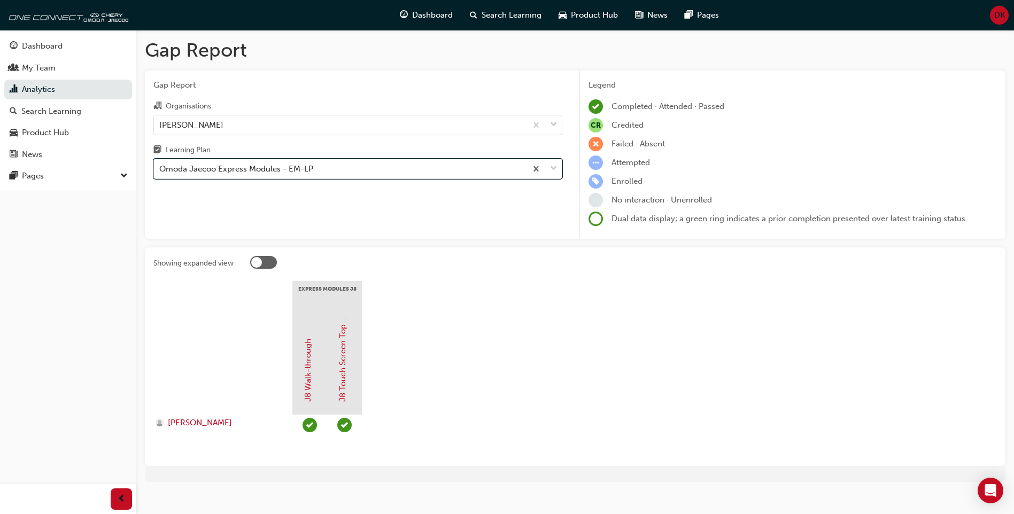
click at [355, 165] on div "Omoda Jaecoo Express Modules - EM-LP" at bounding box center [340, 169] width 373 height 19
click at [160, 165] on input "Learning Plan option Omoda Jaecoo Express Modules - EM-LP, selected. 0 results …" at bounding box center [159, 168] width 1 height 9
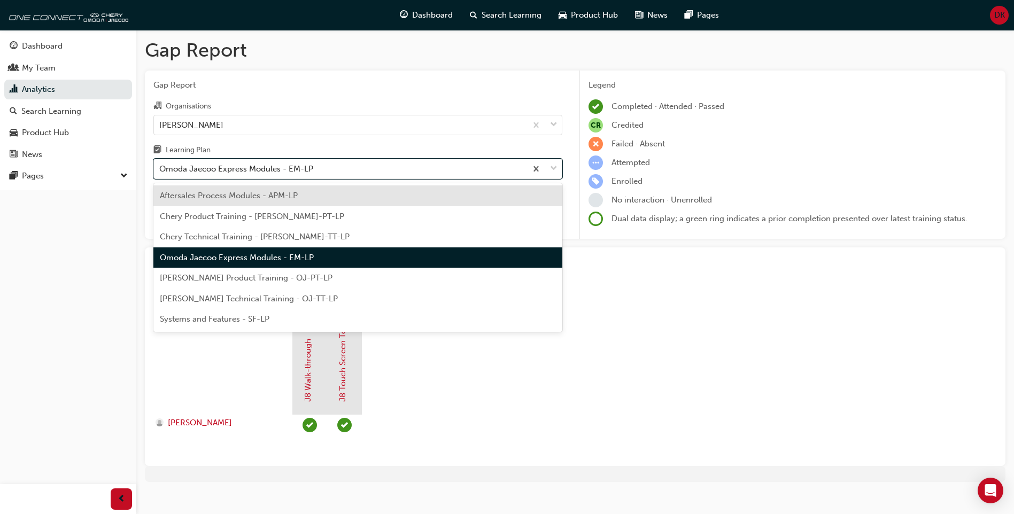
click at [282, 281] on span "[PERSON_NAME] Product Training - OJ-PT-LP" at bounding box center [246, 278] width 173 height 10
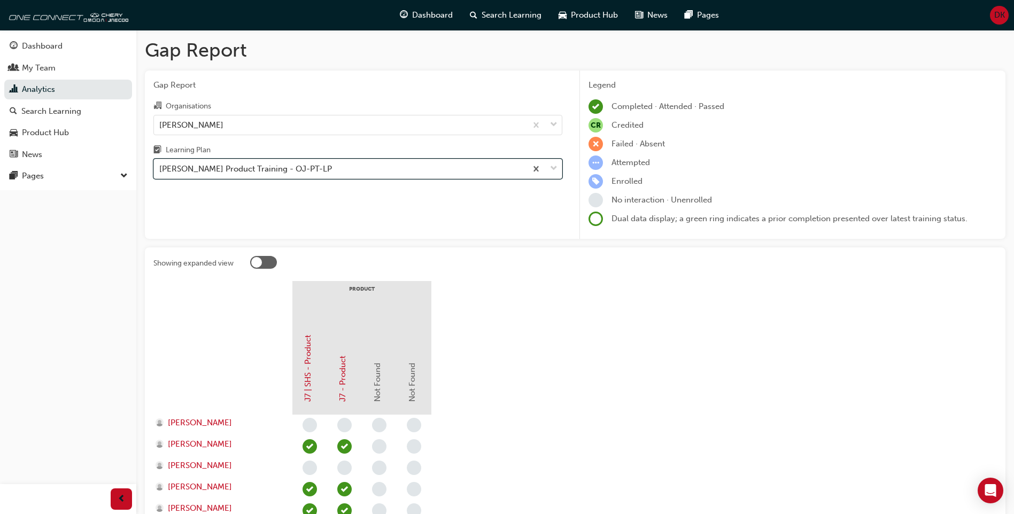
click at [343, 167] on div "[PERSON_NAME] Product Training - OJ-PT-LP" at bounding box center [340, 169] width 373 height 19
click at [160, 167] on input "Learning Plan option [PERSON_NAME] Product Training - OJ-PT-LP, selected. 0 res…" at bounding box center [159, 168] width 1 height 9
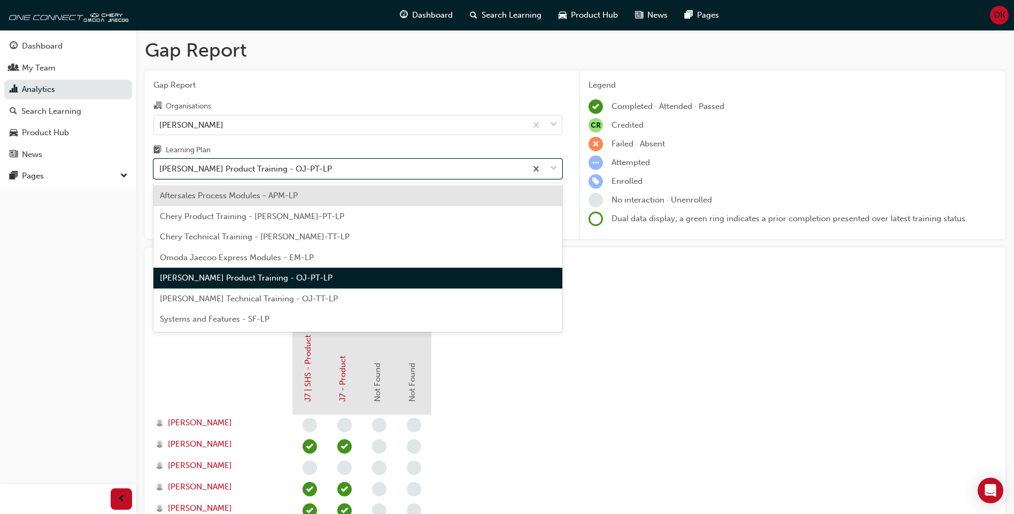
click at [271, 258] on span "Omoda Jaecoo Express Modules - EM-LP" at bounding box center [237, 258] width 154 height 10
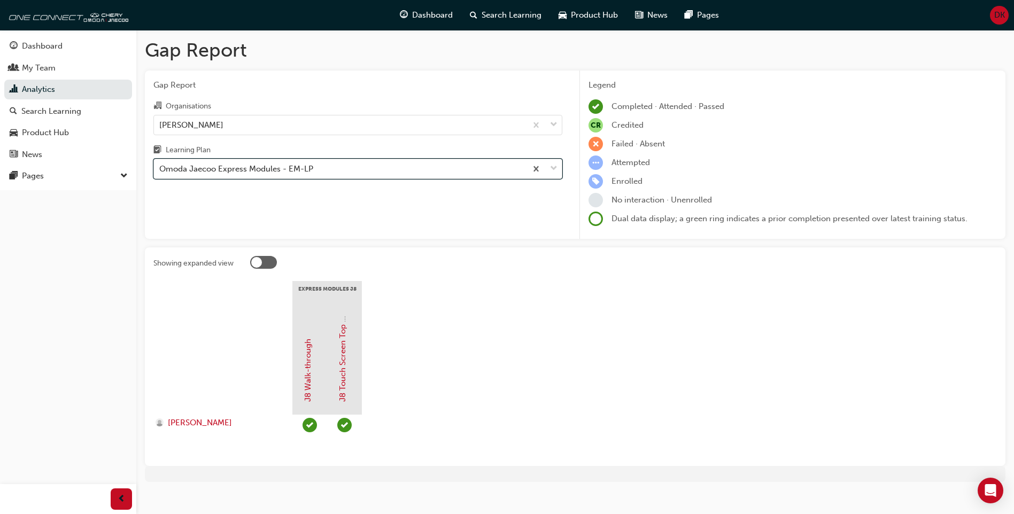
click at [325, 170] on div "Omoda Jaecoo Express Modules - EM-LP" at bounding box center [340, 169] width 373 height 19
click at [160, 170] on input "Learning Plan option Omoda Jaecoo Express Modules - EM-LP, selected. 0 results …" at bounding box center [159, 168] width 1 height 9
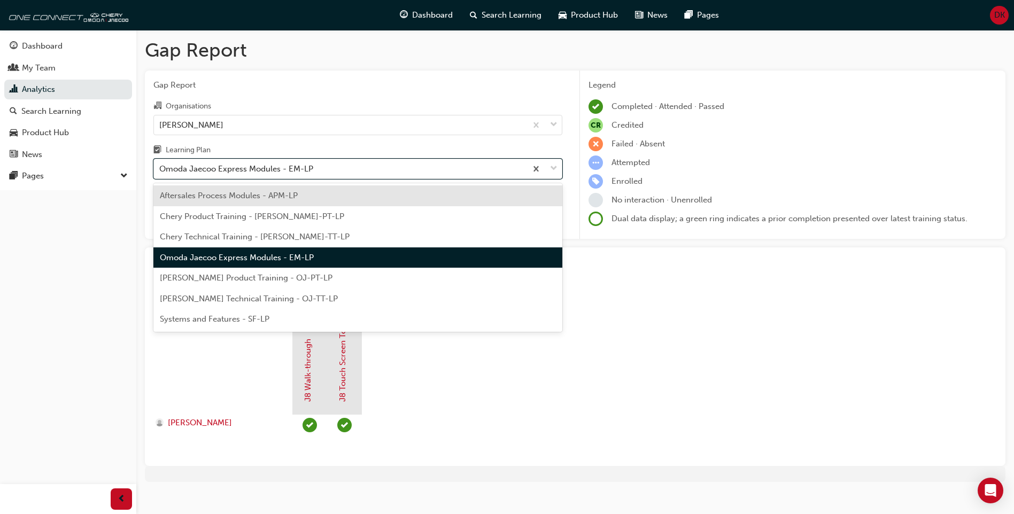
click at [268, 287] on div "[PERSON_NAME] Product Training - OJ-PT-LP" at bounding box center [357, 278] width 409 height 21
